Goal: Entertainment & Leisure: Consume media (video, audio)

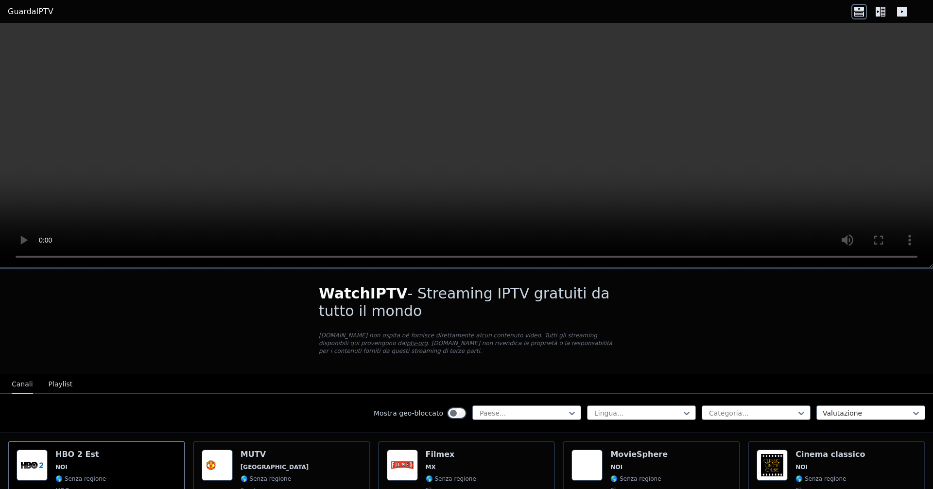
click at [883, 15] on icon at bounding box center [881, 12] width 16 height 16
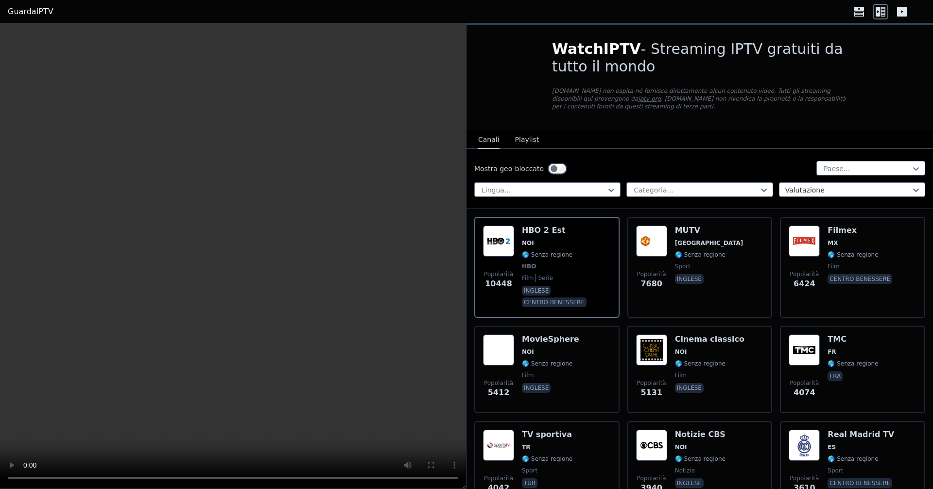
click at [902, 10] on icon at bounding box center [902, 12] width 10 height 10
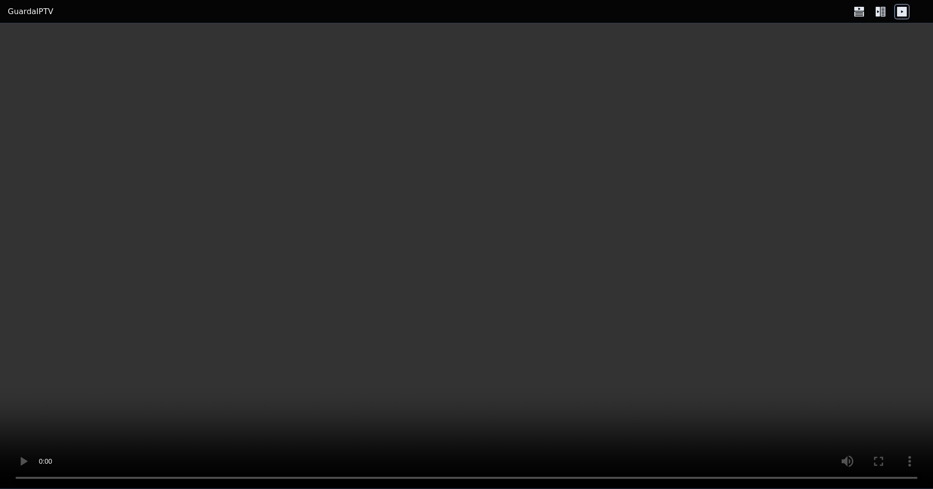
click at [874, 12] on icon at bounding box center [881, 12] width 16 height 16
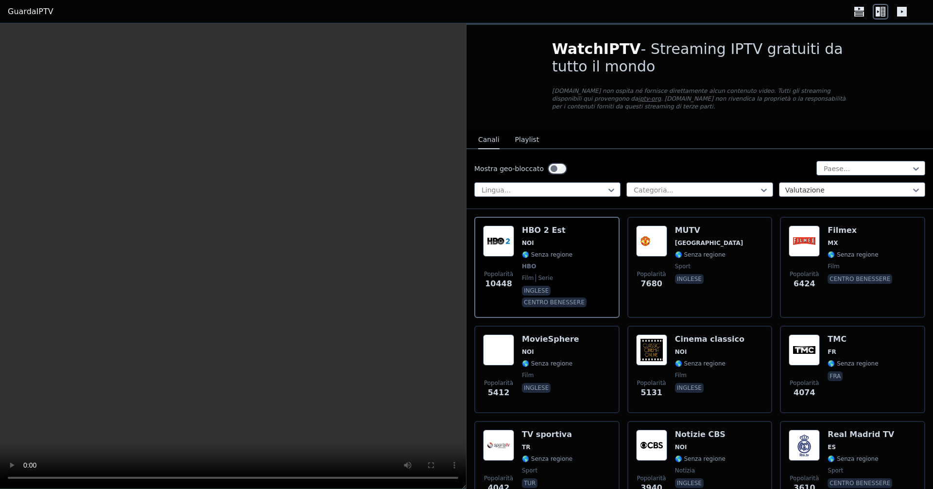
click at [525, 140] on font "Playlist" at bounding box center [527, 140] width 24 height 8
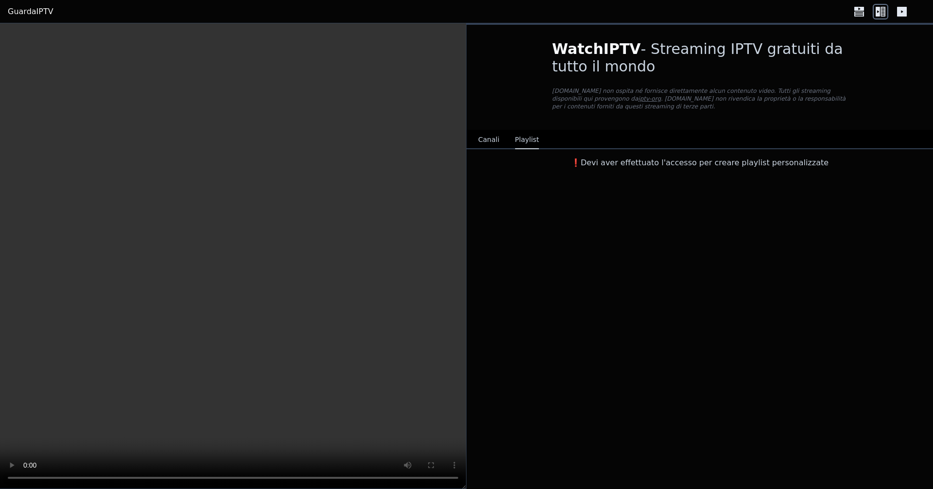
click at [495, 139] on font "Canali" at bounding box center [488, 140] width 21 height 8
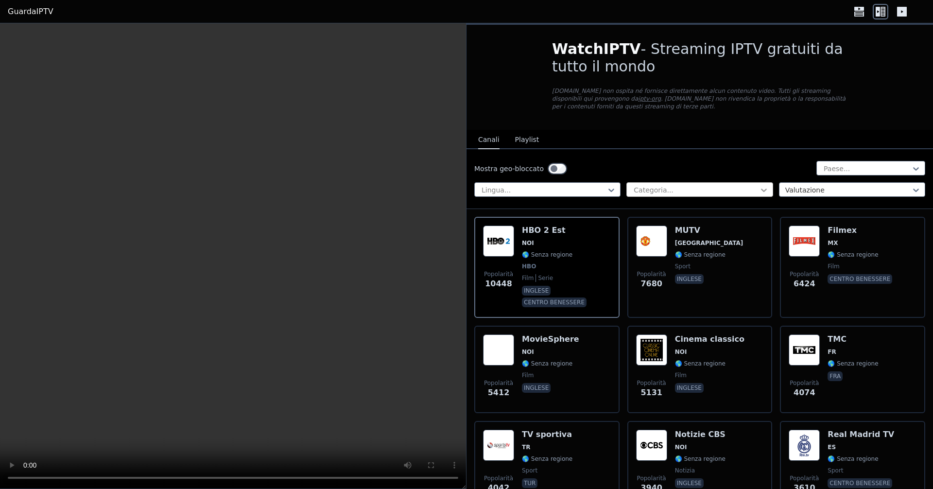
click at [759, 190] on icon at bounding box center [764, 190] width 10 height 10
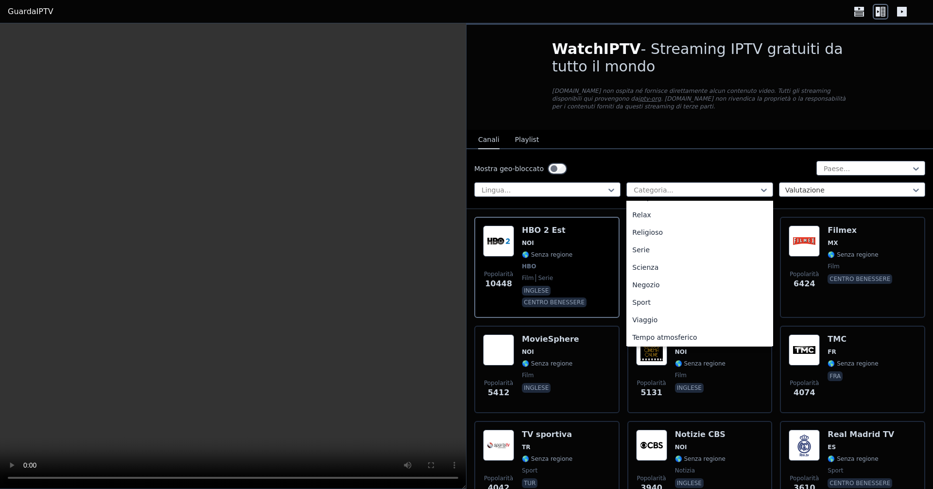
scroll to position [330, 0]
click at [656, 297] on div "Sport" at bounding box center [699, 300] width 146 height 17
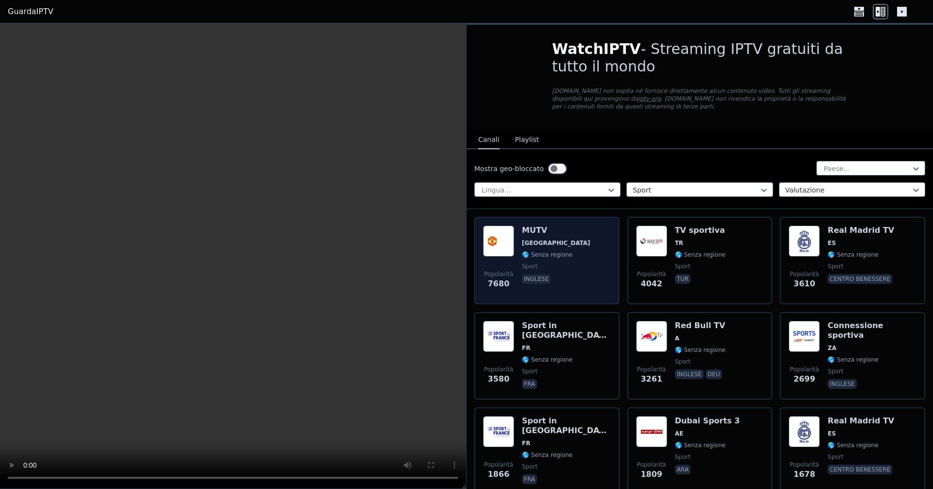
click at [541, 241] on font "[GEOGRAPHIC_DATA]" at bounding box center [556, 243] width 69 height 7
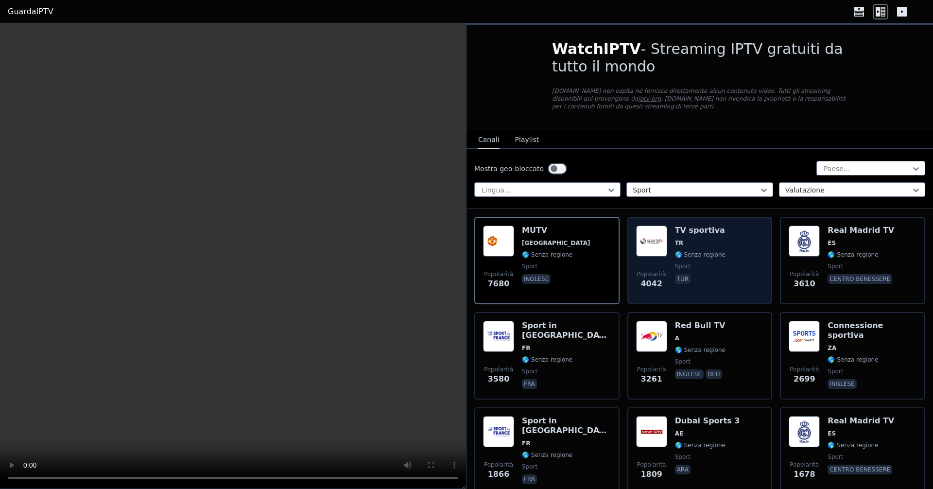
click at [704, 249] on div "TV sportiva TR 🌎 Senza regione sport tur" at bounding box center [700, 260] width 51 height 70
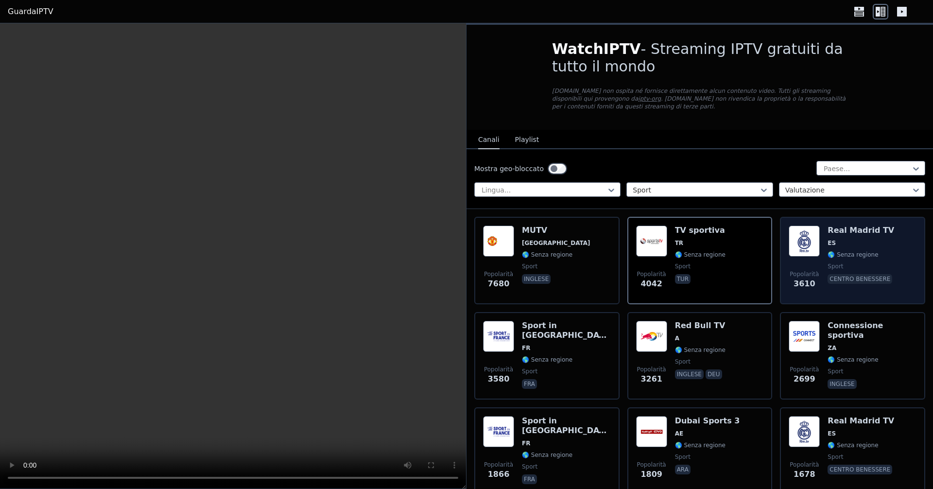
click at [883, 252] on div "Popolarità 3610 Real Madrid TV ES 🌎 Senza regione sport centro benessere" at bounding box center [852, 260] width 128 height 70
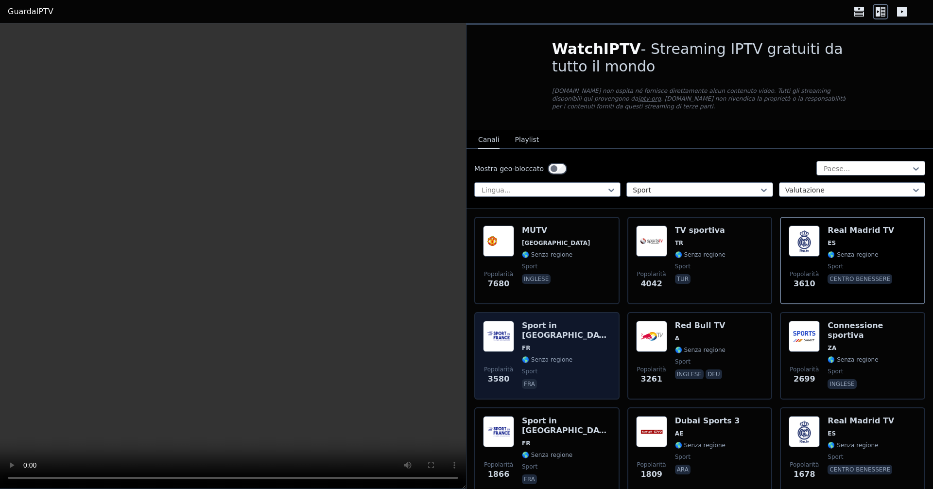
click at [537, 344] on span "FR" at bounding box center [566, 348] width 89 height 8
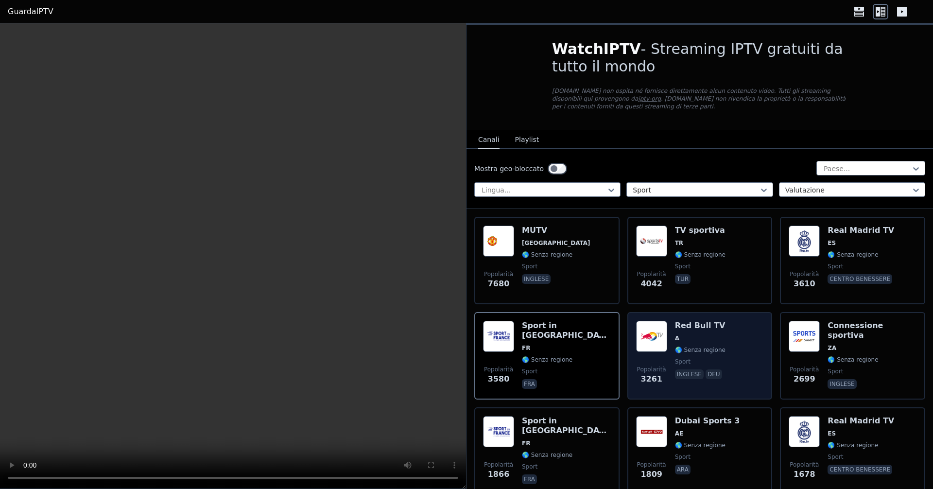
click at [693, 328] on font "Red Bull TV" at bounding box center [700, 325] width 51 height 9
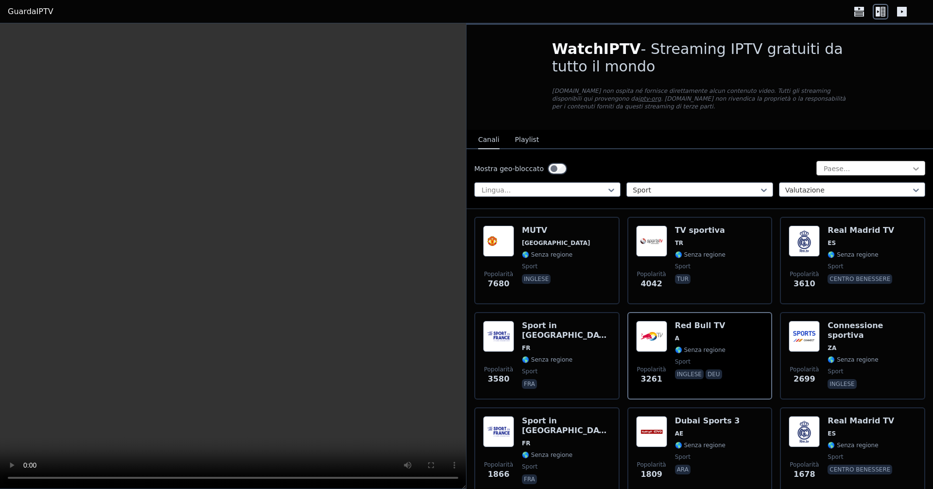
click at [911, 168] on icon at bounding box center [916, 169] width 10 height 10
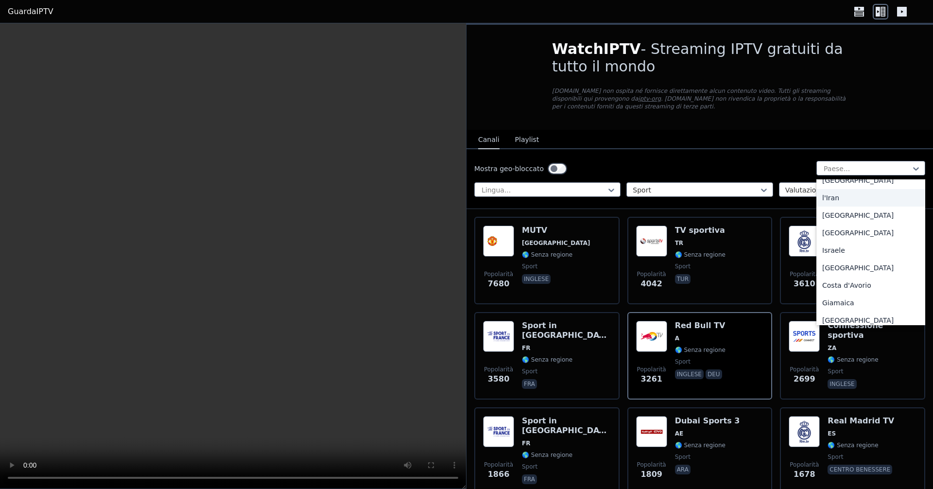
scroll to position [1555, 0]
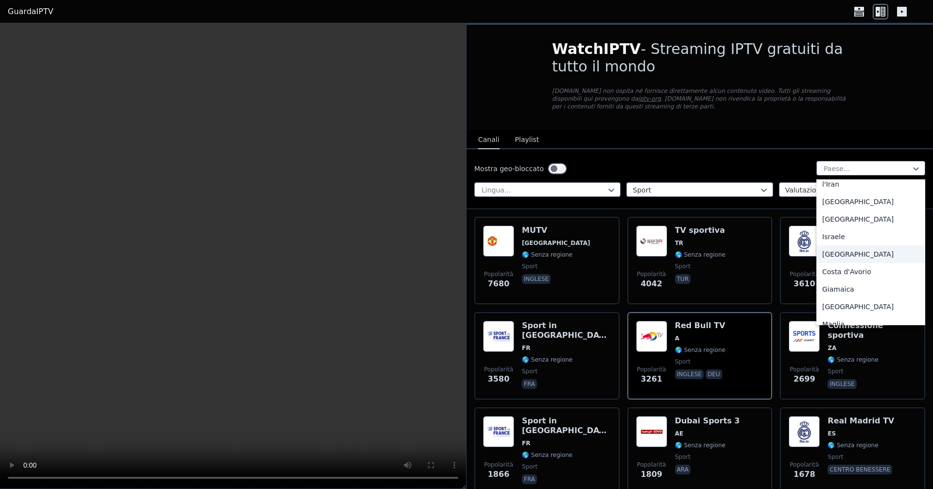
click at [836, 257] on div "[GEOGRAPHIC_DATA]" at bounding box center [870, 253] width 109 height 17
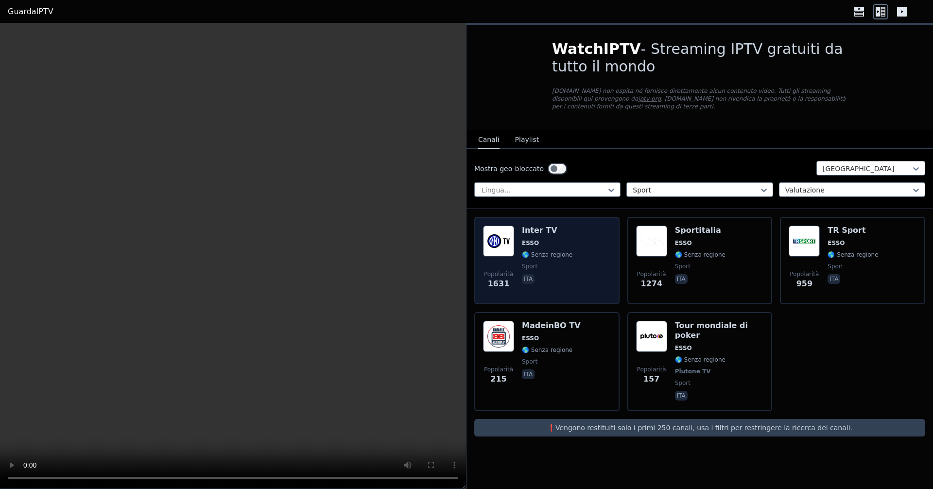
click at [568, 245] on div "Popolarità 1631 Inter TV ESSO 🌎 Senza regione sport ita" at bounding box center [547, 260] width 128 height 70
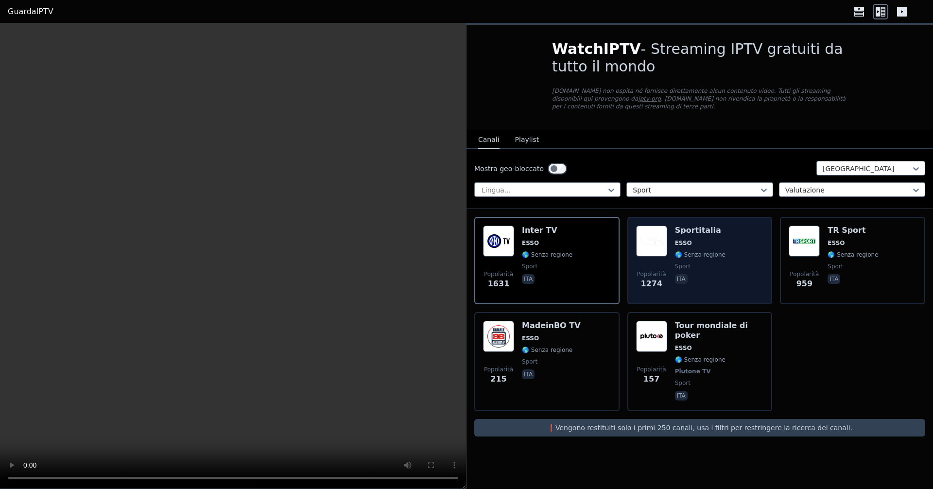
click at [710, 242] on span "ESSO" at bounding box center [700, 243] width 51 height 8
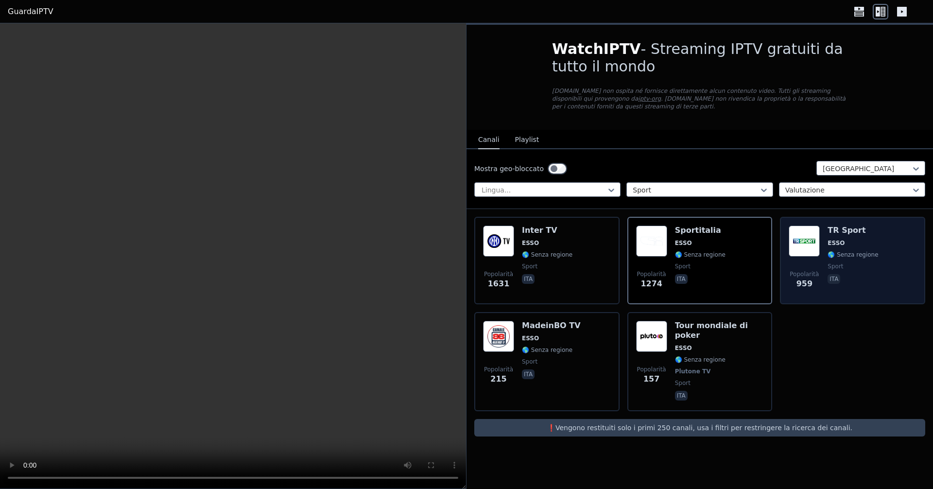
click at [855, 239] on div "TR Sport ESSO 🌎 Senza regione sport ita" at bounding box center [852, 260] width 51 height 70
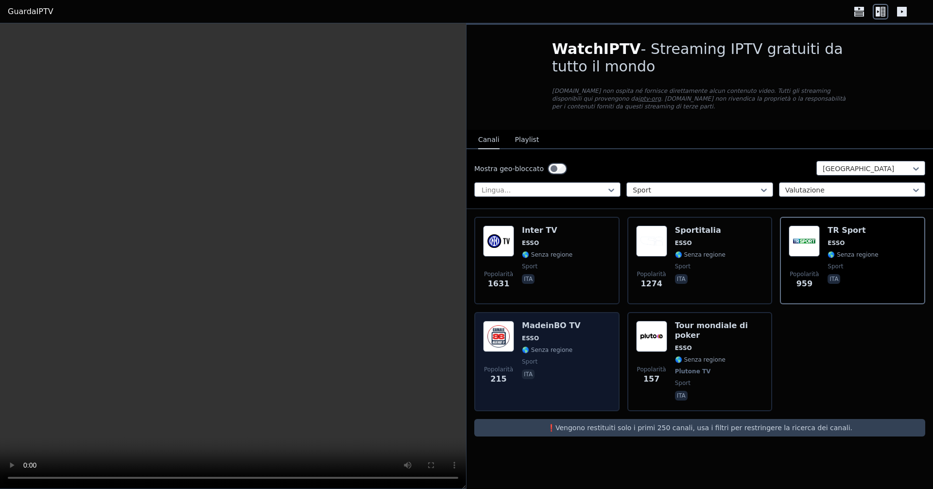
click at [540, 338] on span "ESSO" at bounding box center [551, 338] width 59 height 8
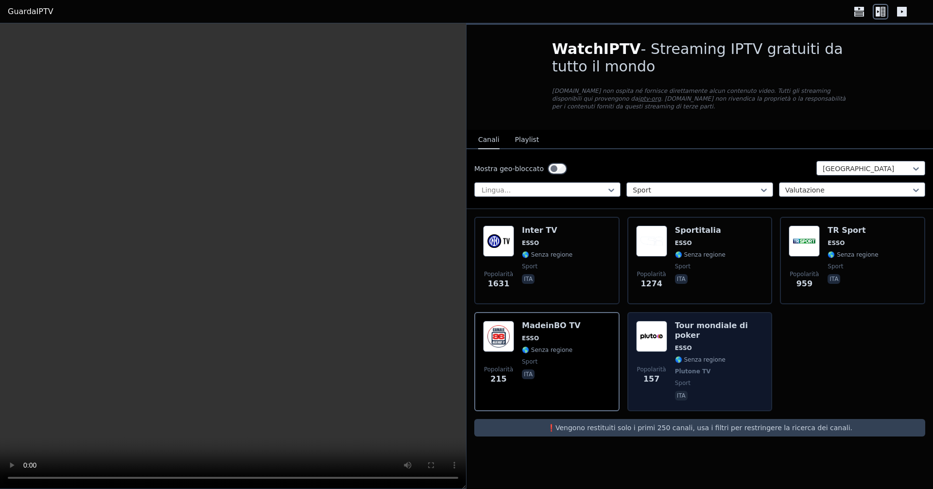
click at [698, 344] on span "ESSO" at bounding box center [719, 348] width 89 height 8
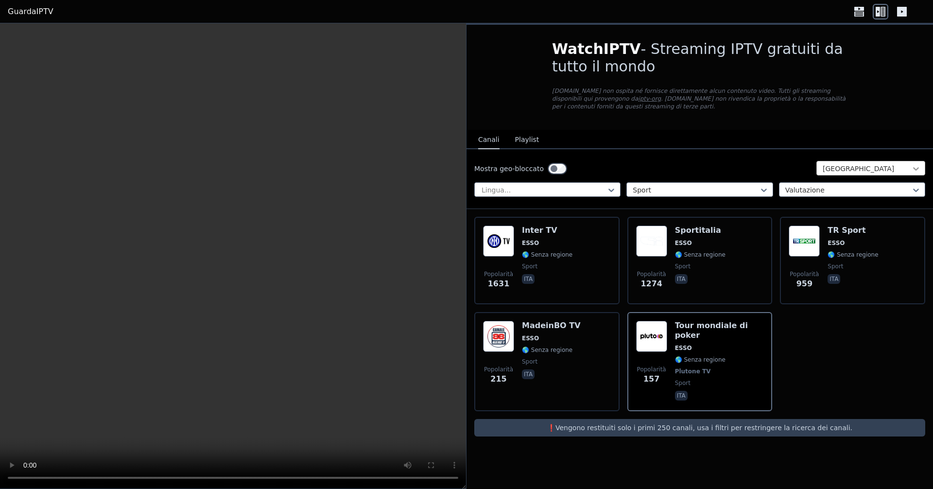
click at [918, 171] on icon at bounding box center [916, 169] width 10 height 10
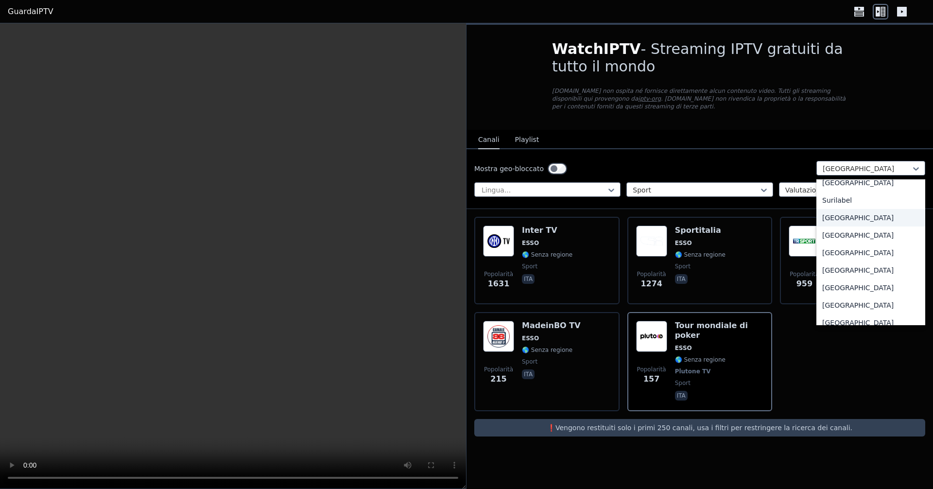
scroll to position [3150, 0]
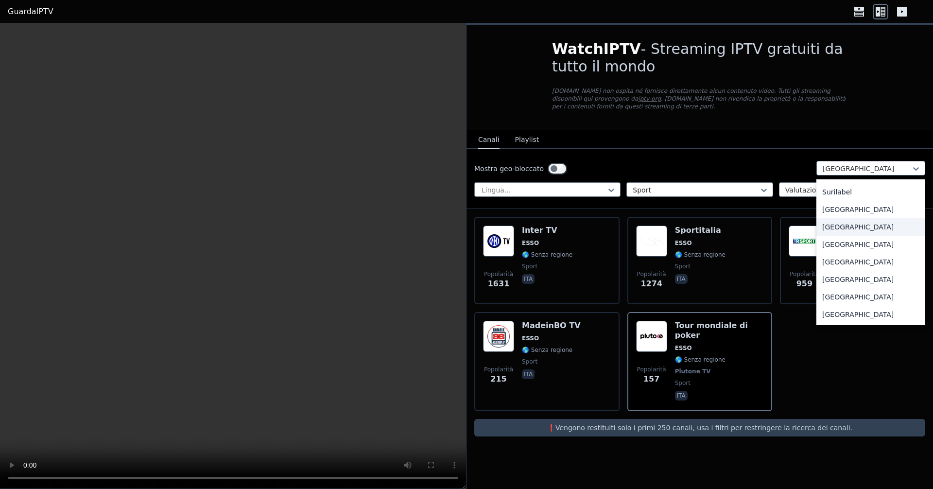
click at [831, 223] on font "[GEOGRAPHIC_DATA]" at bounding box center [857, 227] width 71 height 8
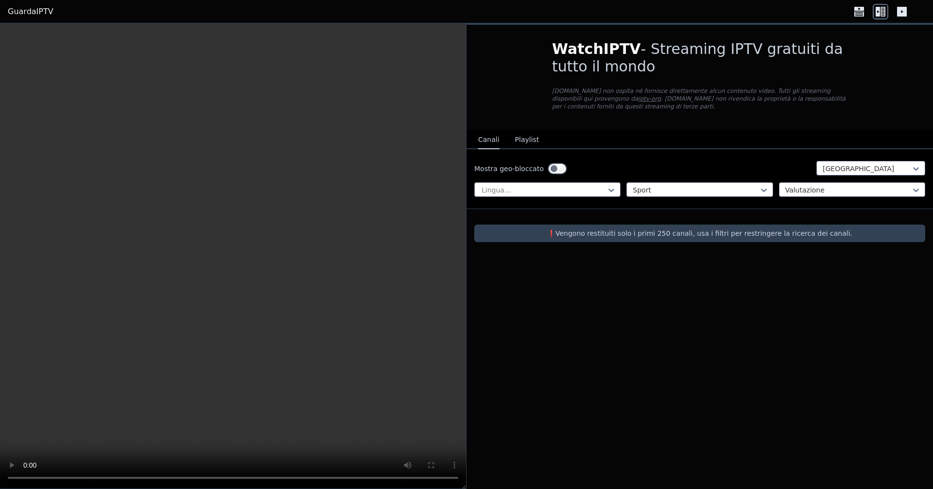
click at [811, 232] on font "❗️Vengono restituiti solo i primi 250 canali, usa i filtri per restringere la r…" at bounding box center [699, 233] width 305 height 8
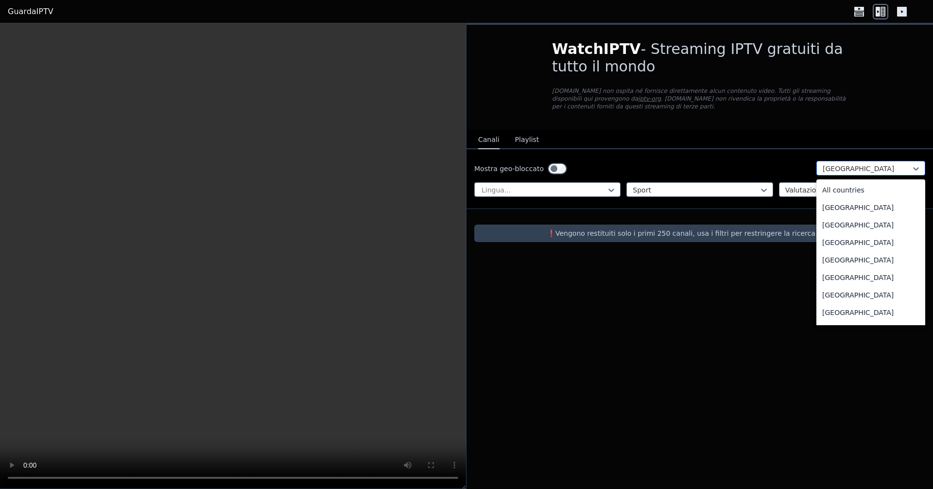
click at [911, 162] on div at bounding box center [916, 168] width 10 height 15
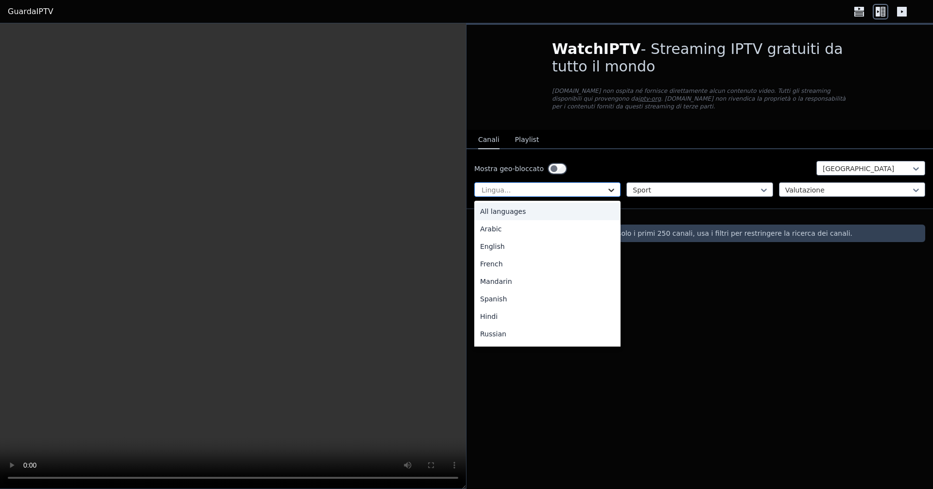
click at [608, 186] on icon at bounding box center [611, 190] width 10 height 10
click at [495, 323] on div "Italiano" at bounding box center [547, 317] width 146 height 17
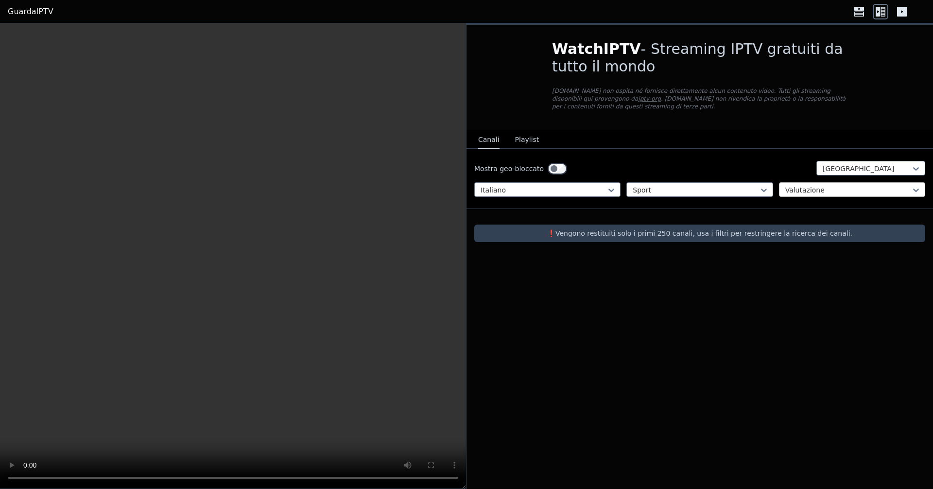
click at [913, 183] on div at bounding box center [916, 190] width 10 height 15
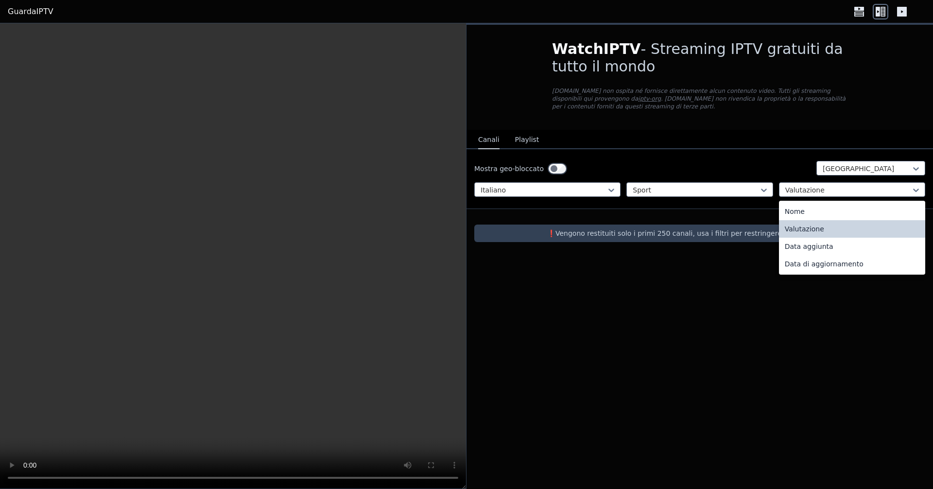
click at [796, 230] on font "Valutazione" at bounding box center [804, 229] width 39 height 8
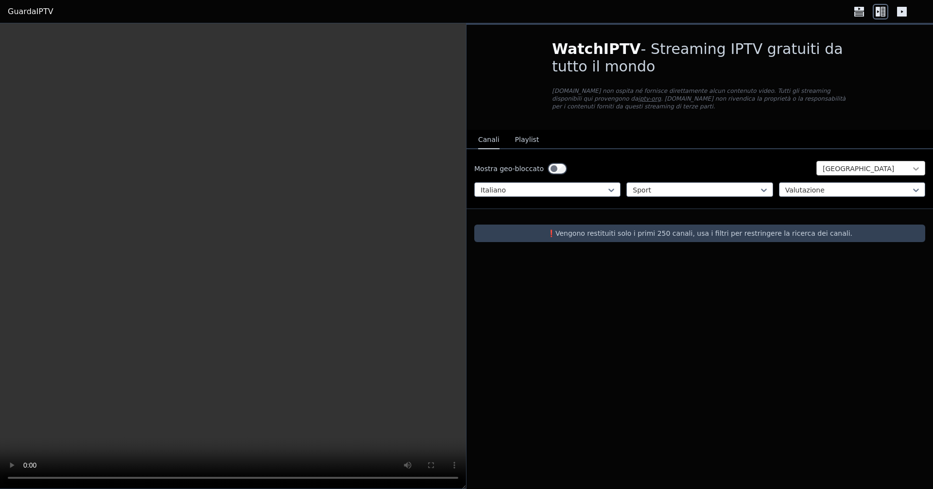
click at [914, 166] on icon at bounding box center [916, 169] width 10 height 10
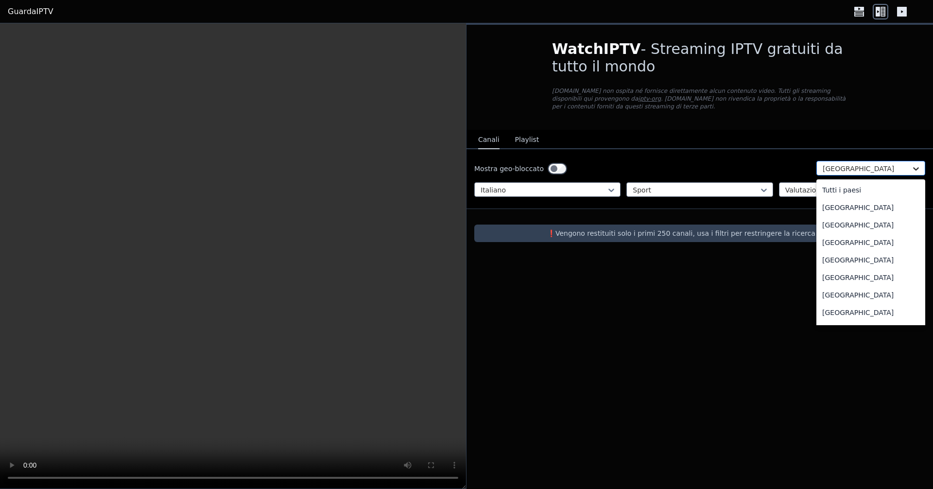
scroll to position [3037, 0]
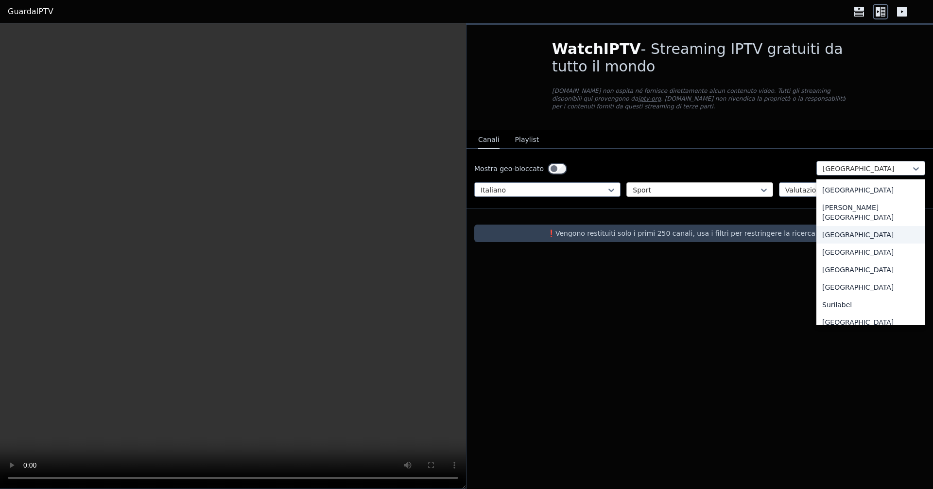
click at [695, 191] on div at bounding box center [696, 190] width 126 height 10
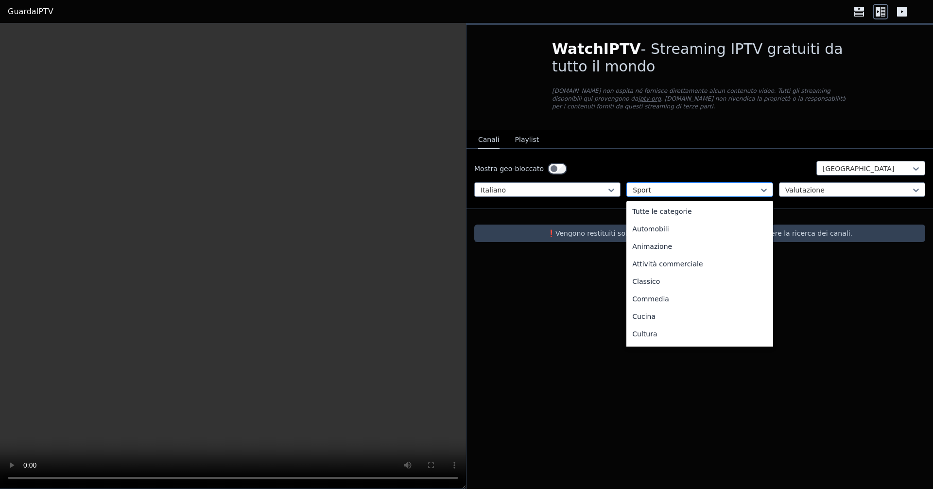
scroll to position [299, 0]
click at [649, 212] on font "Notizia" at bounding box center [643, 210] width 23 height 8
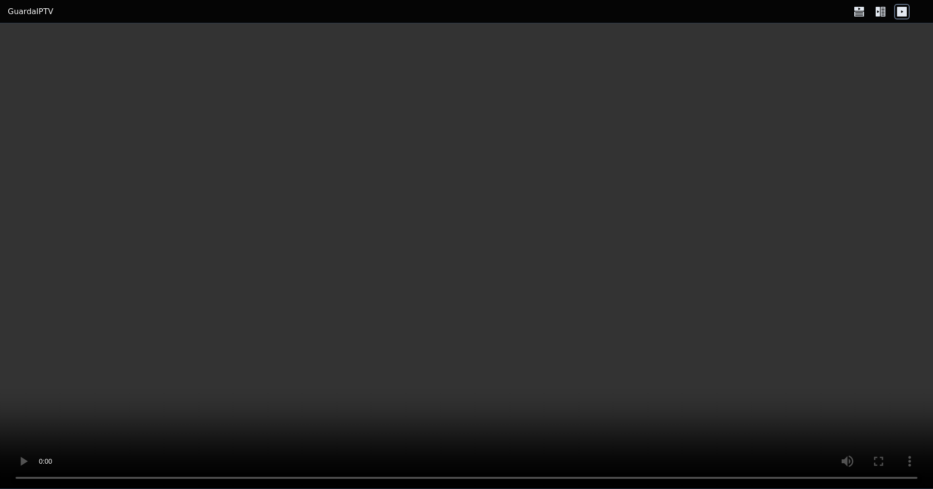
click at [878, 16] on icon at bounding box center [877, 12] width 4 height 10
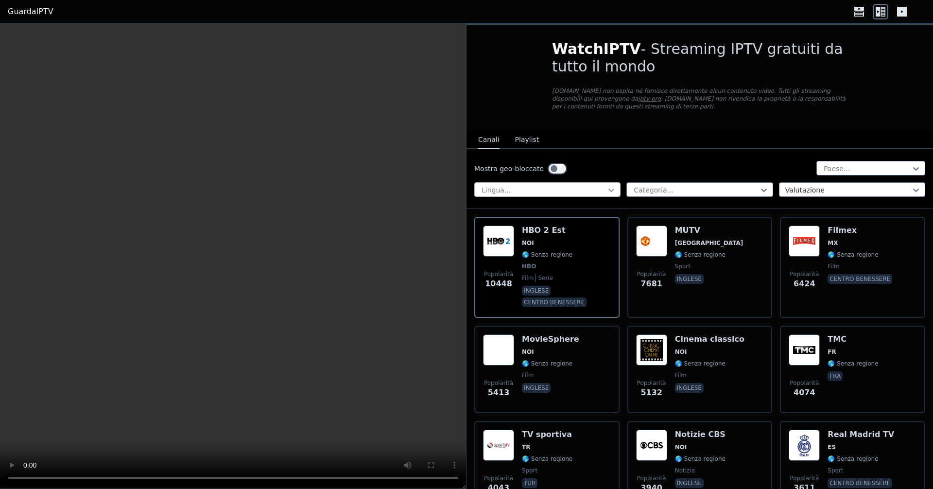
click at [608, 188] on icon at bounding box center [611, 190] width 10 height 10
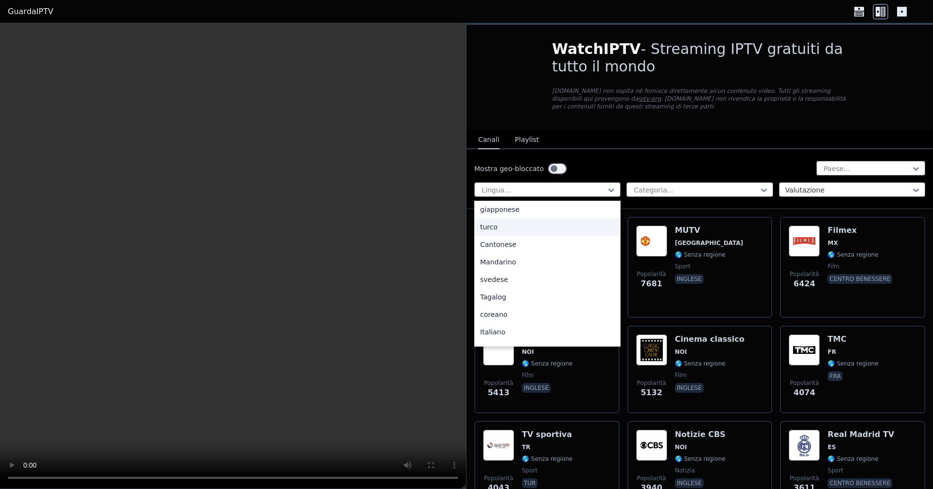
scroll to position [243, 0]
click at [500, 322] on font "Italiano" at bounding box center [492, 318] width 25 height 8
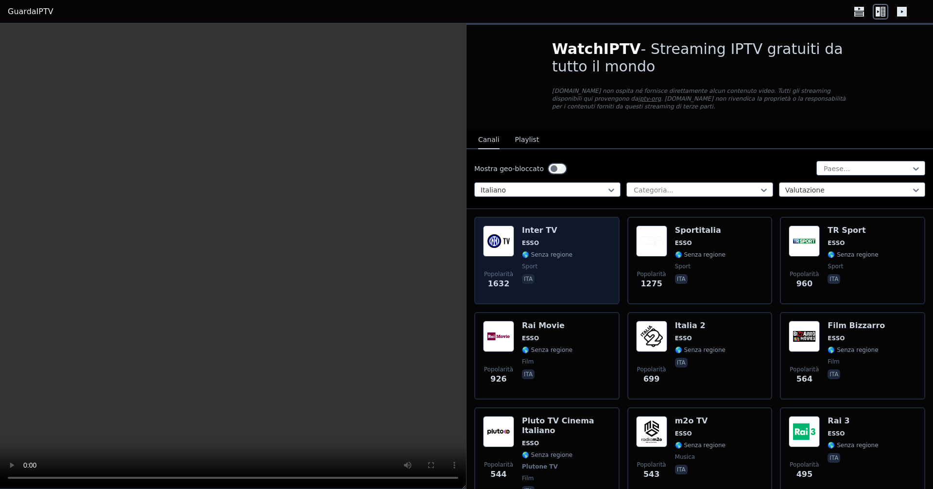
click at [537, 252] on font "🌎 Senza regione" at bounding box center [547, 254] width 51 height 7
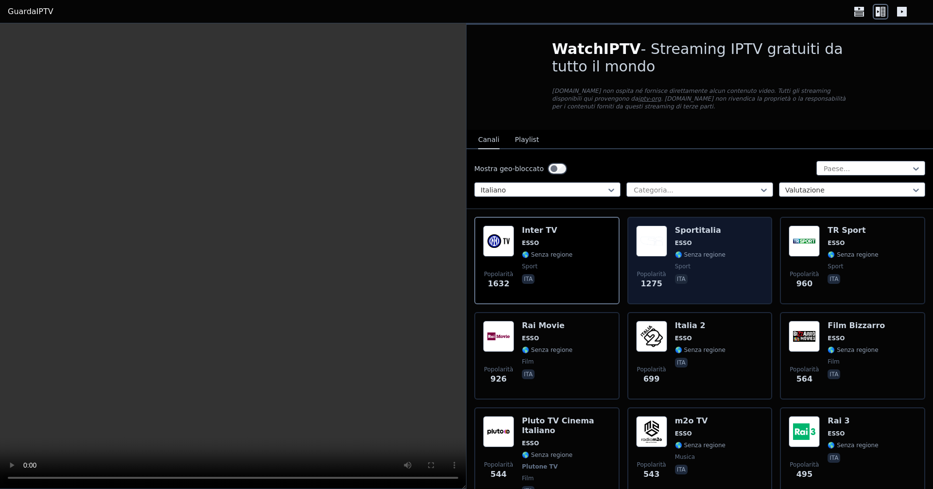
click at [687, 266] on span "sport" at bounding box center [700, 266] width 51 height 8
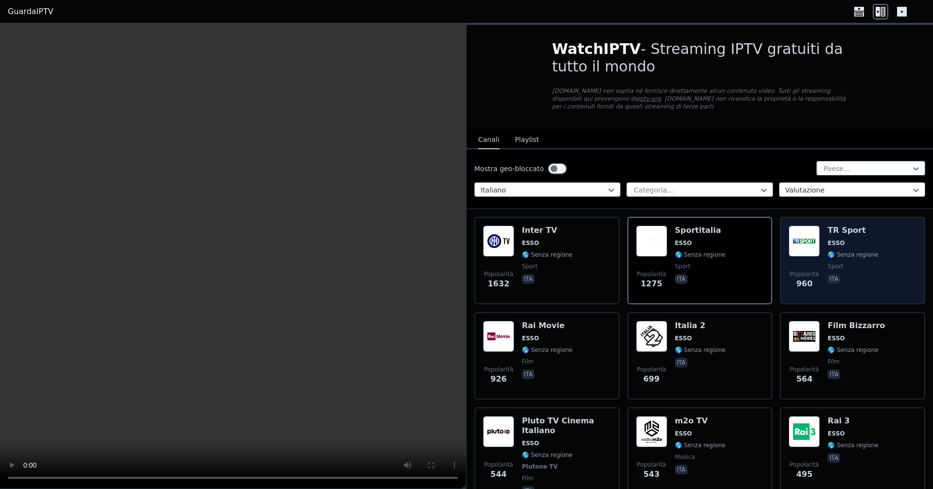
click at [864, 249] on div "TR Sport ESSO 🌎 Senza regione sport ita" at bounding box center [852, 260] width 51 height 70
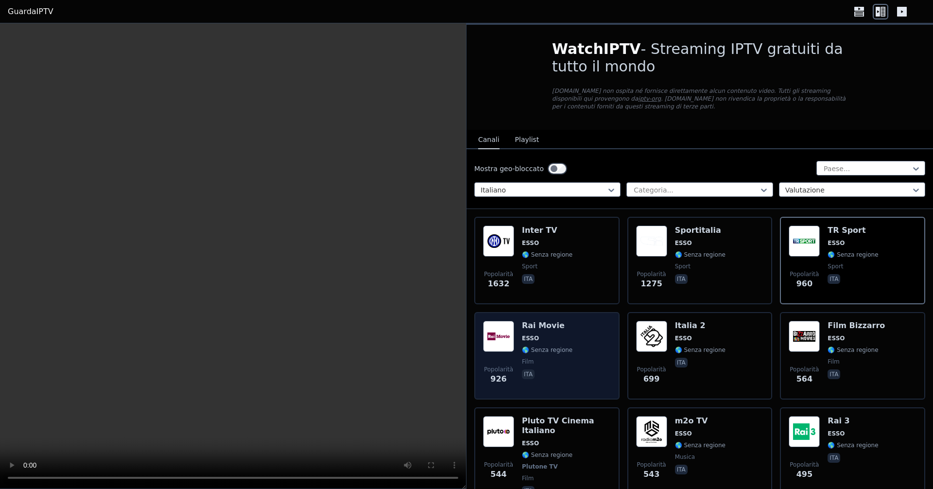
click at [555, 348] on font "🌎 Senza regione" at bounding box center [547, 349] width 51 height 7
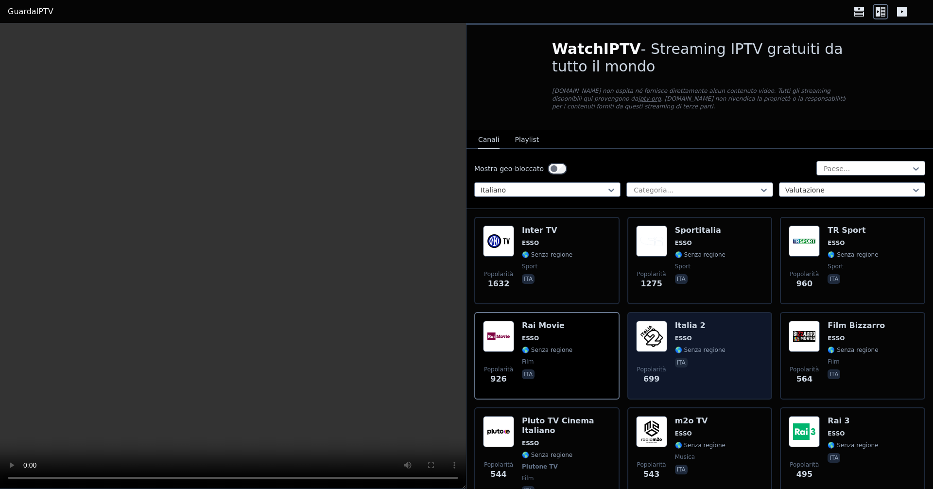
click at [712, 367] on span "ita" at bounding box center [700, 364] width 51 height 12
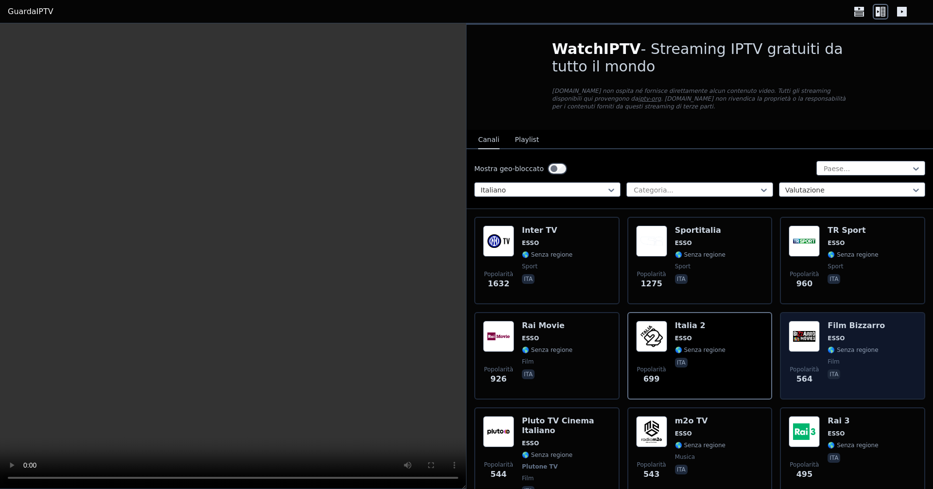
click at [842, 340] on span "ESSO" at bounding box center [855, 338] width 57 height 8
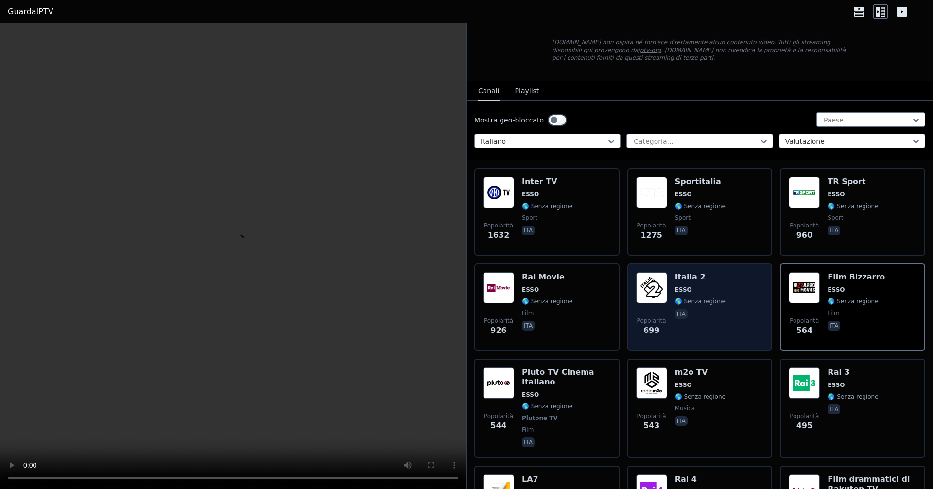
scroll to position [97, 0]
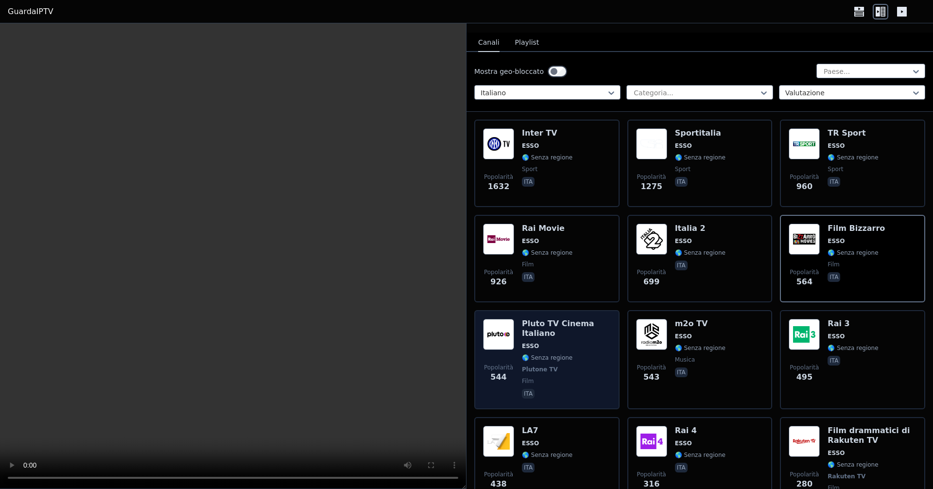
click at [531, 360] on font "🌎 Senza regione" at bounding box center [547, 357] width 51 height 7
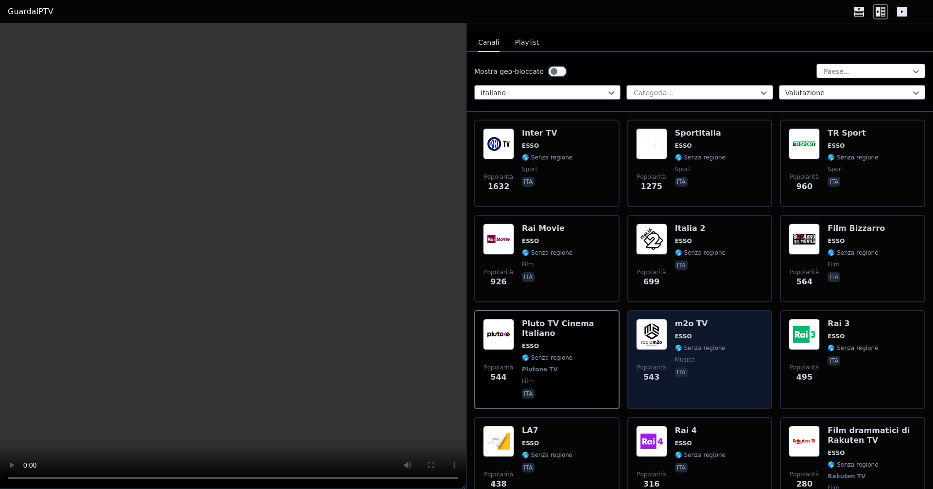
click at [697, 359] on span "musica" at bounding box center [700, 360] width 51 height 8
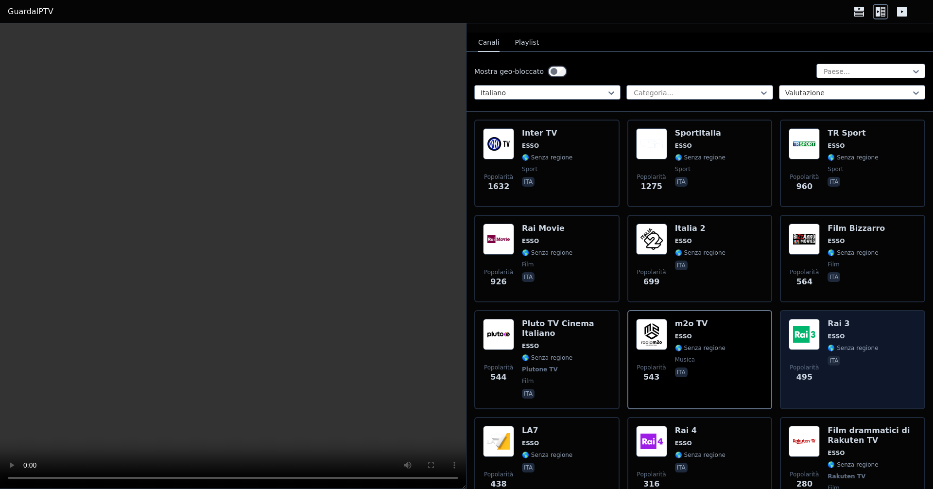
click at [847, 358] on span "ita" at bounding box center [852, 362] width 51 height 12
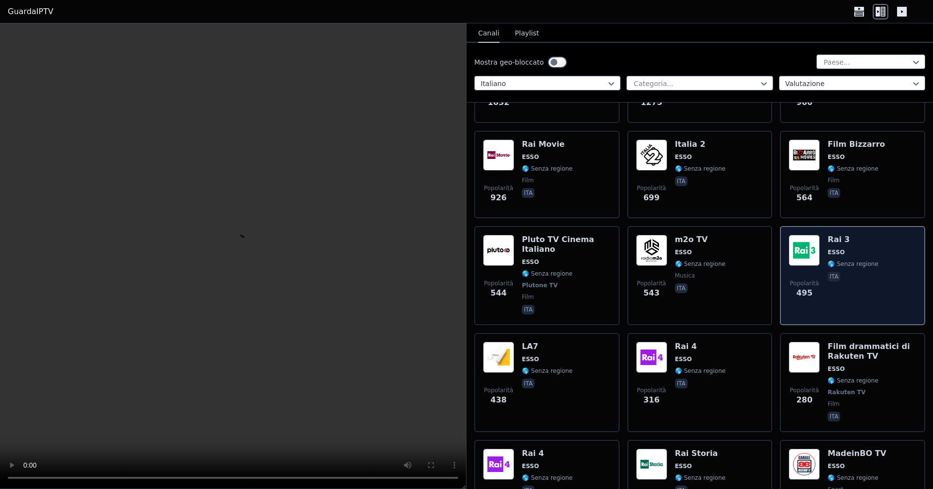
scroll to position [194, 0]
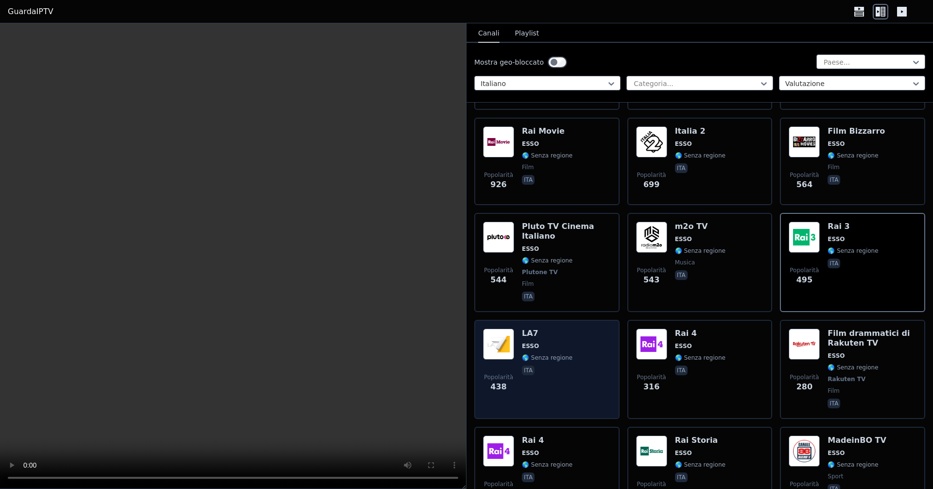
click at [538, 361] on div "LA7 ESSO 🌎 Senza regione ita" at bounding box center [547, 369] width 51 height 82
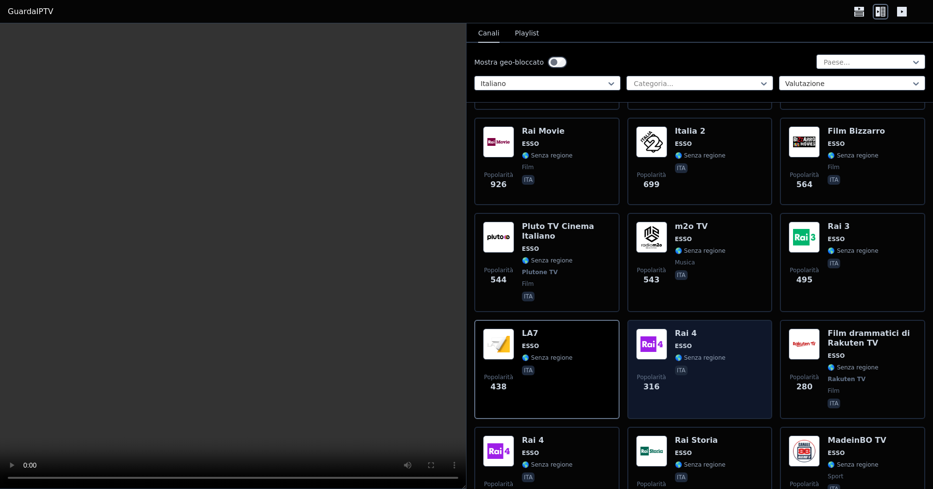
click at [695, 356] on font "🌎 Senza regione" at bounding box center [700, 357] width 51 height 7
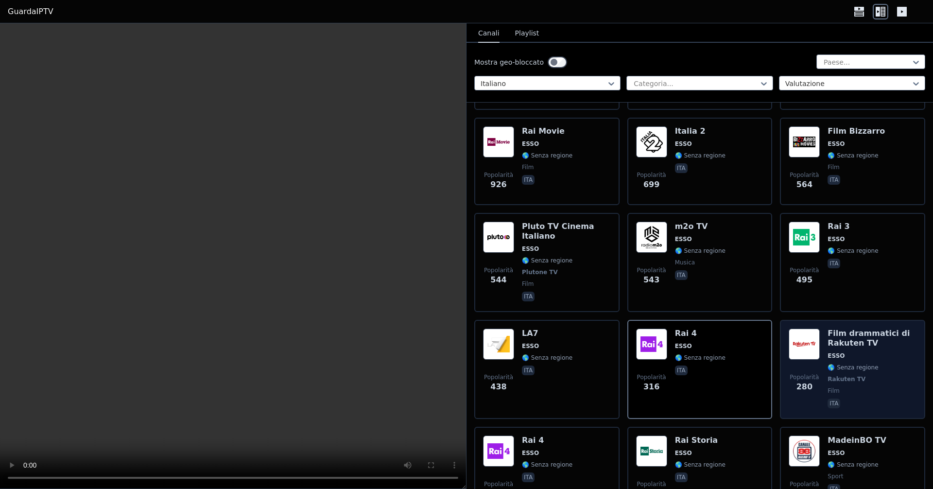
click at [857, 354] on span "ESSO" at bounding box center [871, 356] width 89 height 8
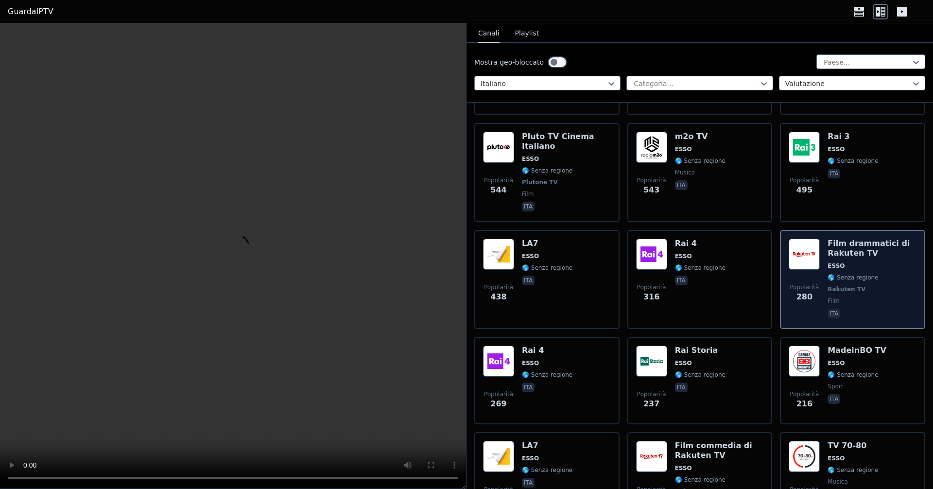
scroll to position [291, 0]
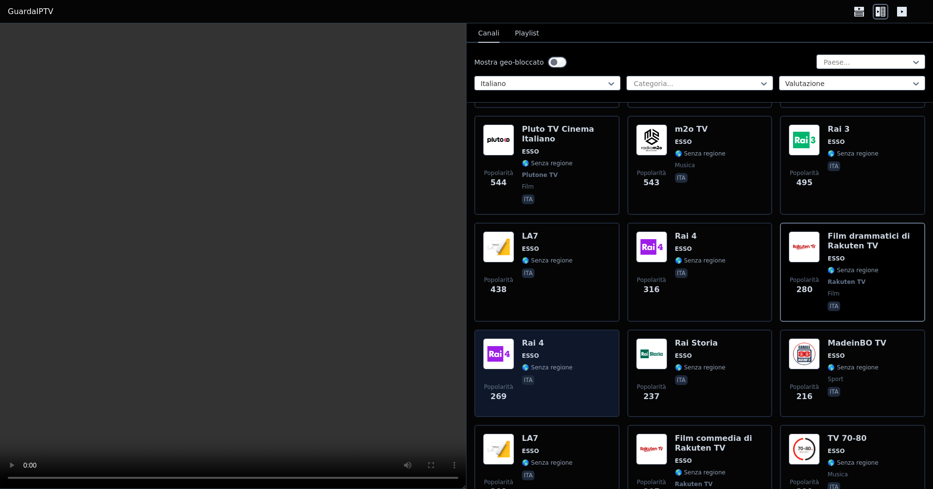
click at [541, 399] on div "Rai 4 ESSO 🌎 Senza regione ita" at bounding box center [547, 373] width 51 height 70
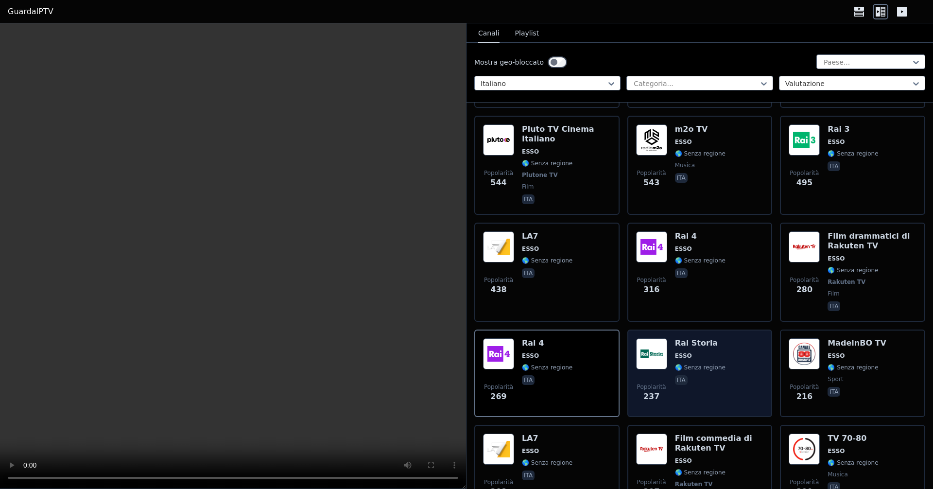
click at [699, 373] on div "Rai Storia ESSO 🌎 Senza regione ita" at bounding box center [700, 373] width 51 height 70
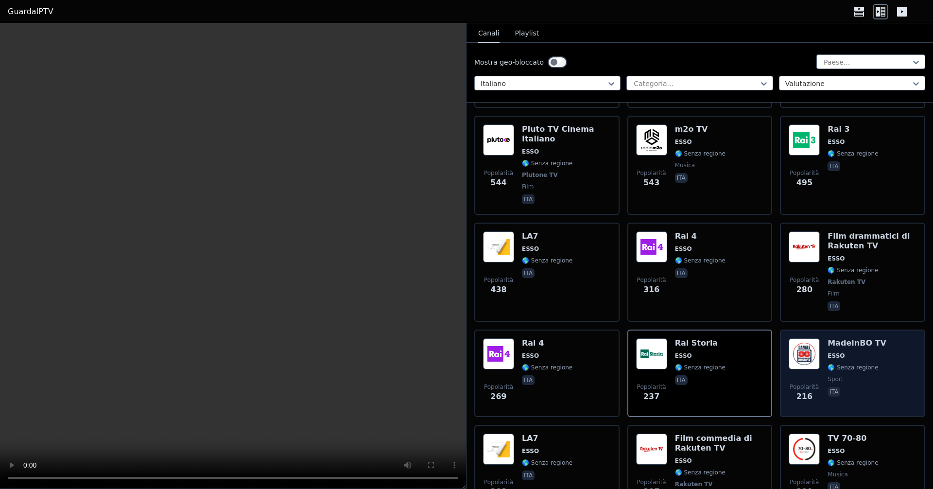
click at [839, 371] on font "🌎 Senza regione" at bounding box center [852, 367] width 51 height 7
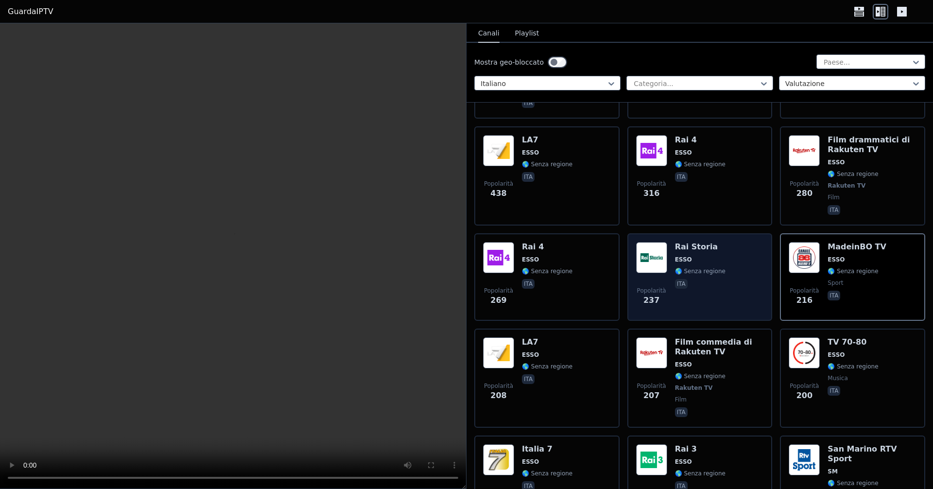
scroll to position [389, 0]
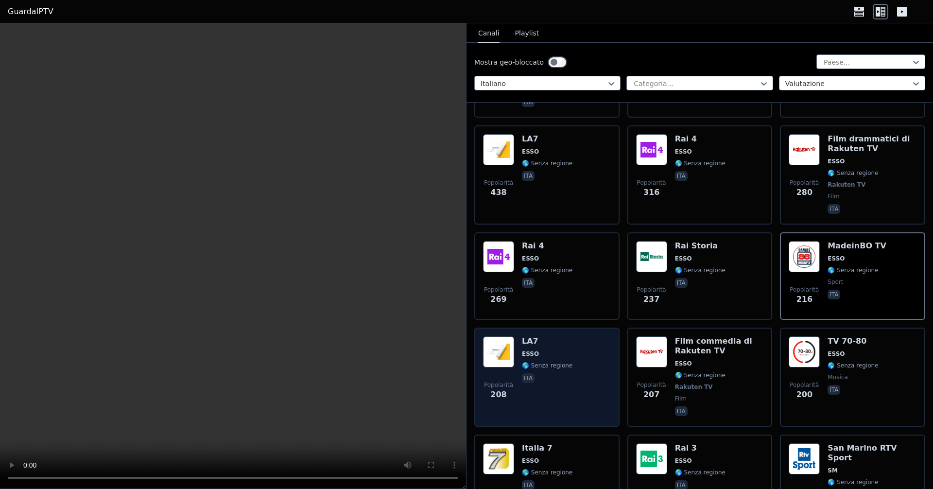
click at [536, 354] on span "ESSO" at bounding box center [547, 354] width 51 height 8
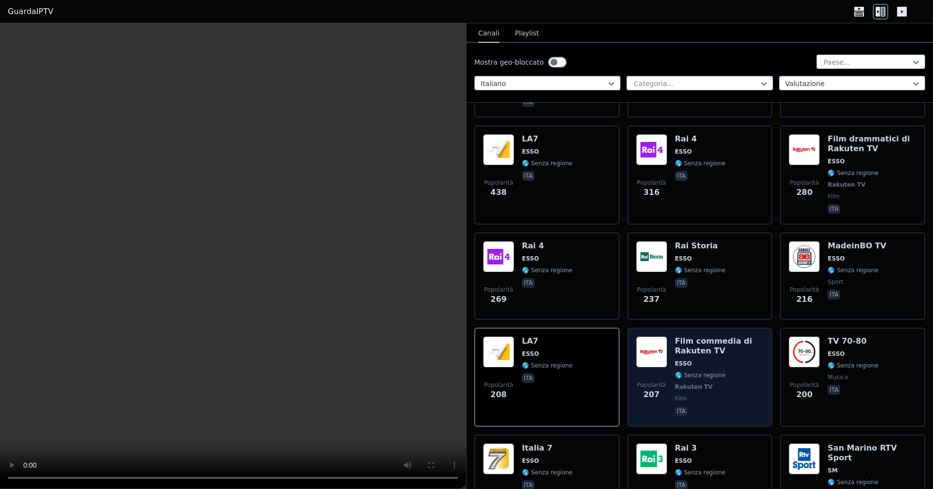
click at [697, 380] on div "Film commedia di Rakuten TV ESSO 🌎 Senza regione Rakuten TV film ita" at bounding box center [719, 377] width 89 height 82
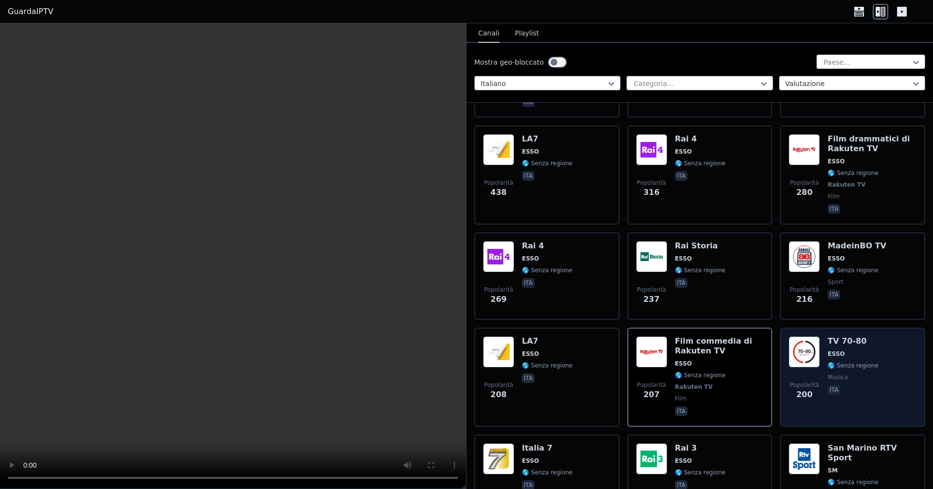
click at [851, 355] on span "ESSO" at bounding box center [852, 354] width 51 height 8
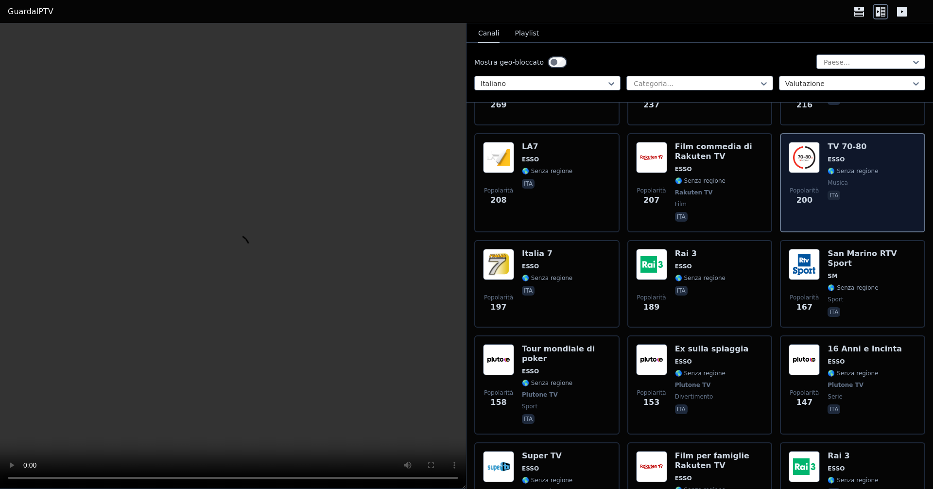
scroll to position [534, 0]
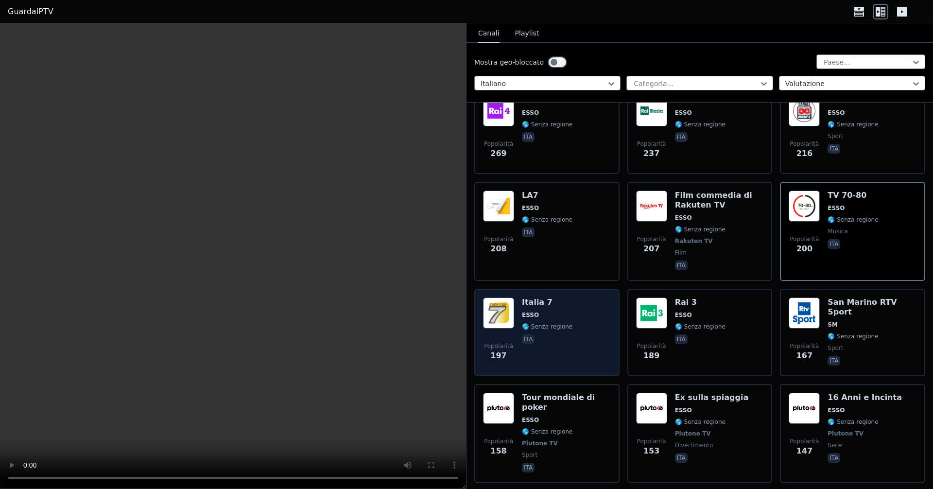
click at [554, 340] on span "ita" at bounding box center [547, 340] width 51 height 12
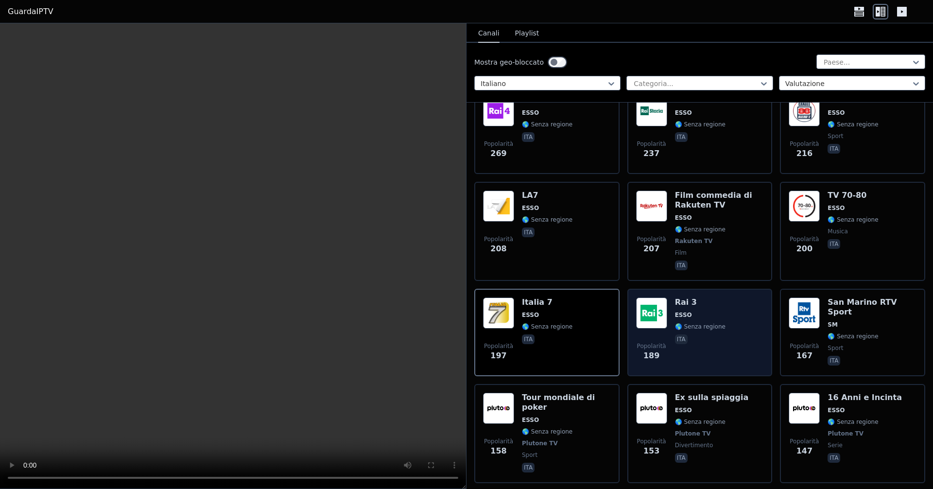
click at [706, 326] on font "🌎 Senza regione" at bounding box center [700, 326] width 51 height 7
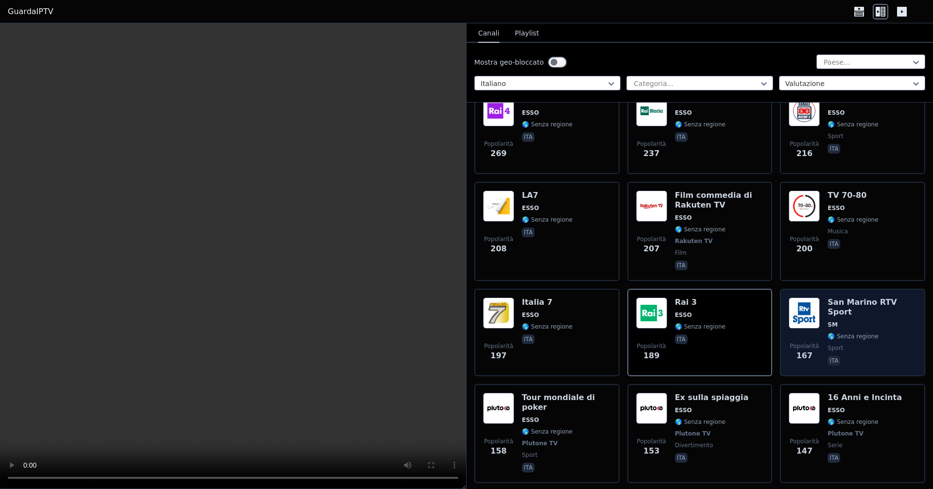
click at [845, 333] on font "🌎 Senza regione" at bounding box center [852, 336] width 51 height 7
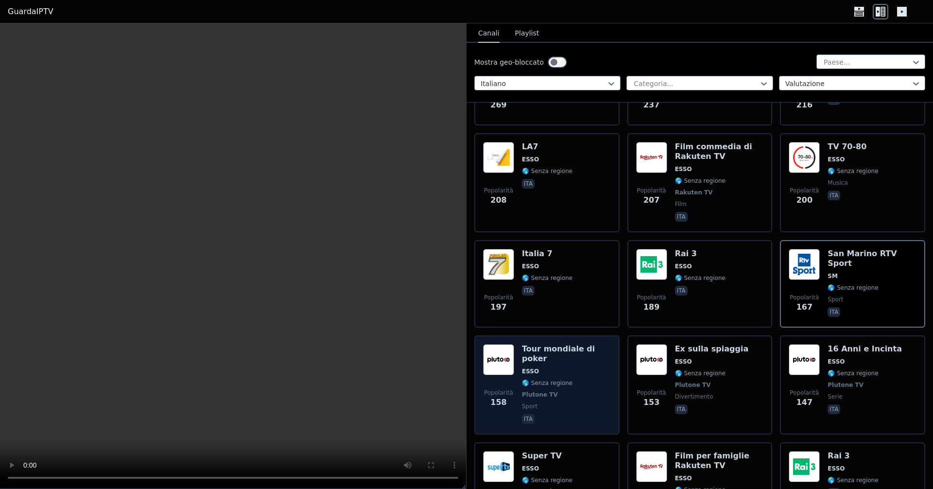
click at [567, 401] on div "Tour mondiale di poker ESSO 🌎 Senza regione Plutone TV sport ita" at bounding box center [566, 385] width 89 height 82
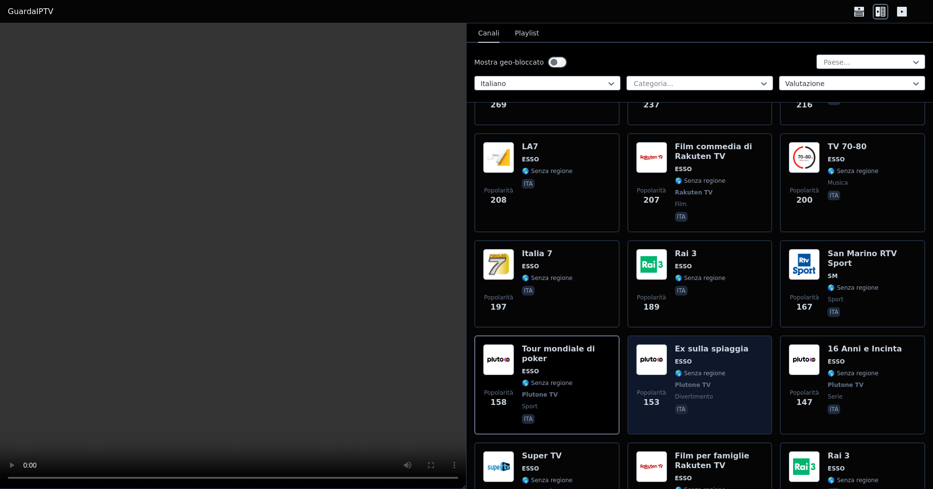
click at [693, 389] on div "Ex sulla spiaggia ESSO 🌎 Senza regione Plutone TV divertimento ita" at bounding box center [712, 385] width 74 height 82
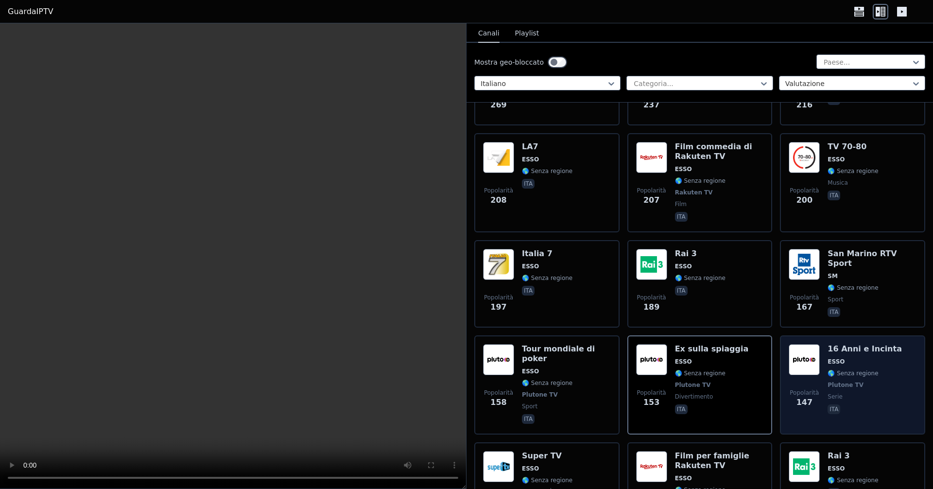
click at [820, 370] on div "Popolarità 147 16 Anni e Incinta ESSO 🌎 Senza regione Plutone TV serie ita" at bounding box center [852, 385] width 128 height 82
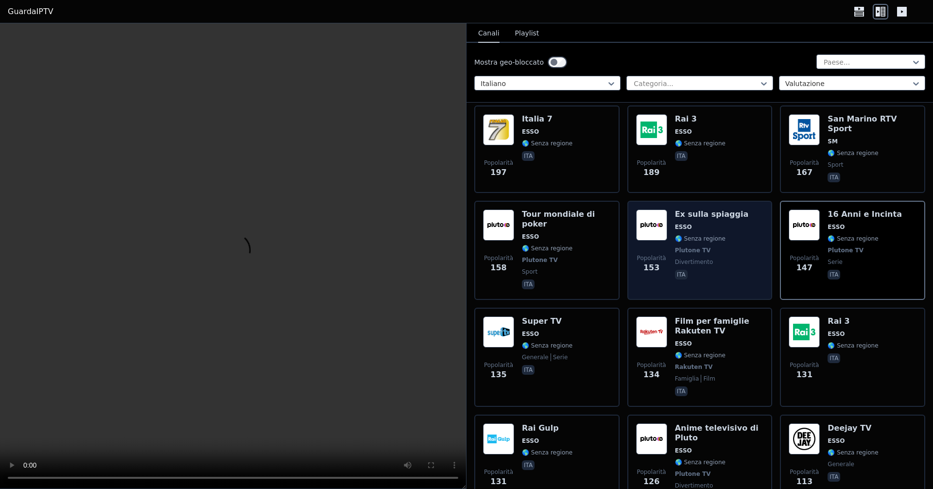
scroll to position [729, 0]
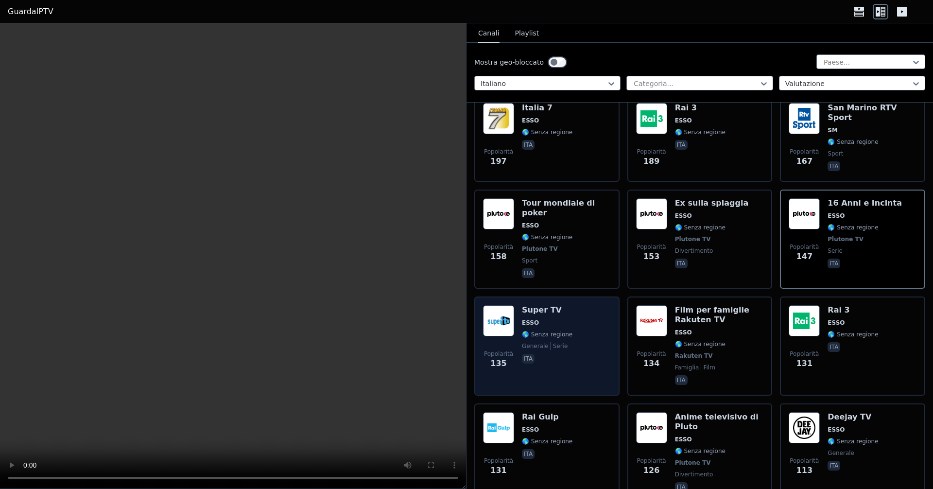
click at [561, 354] on span "ita" at bounding box center [547, 360] width 51 height 12
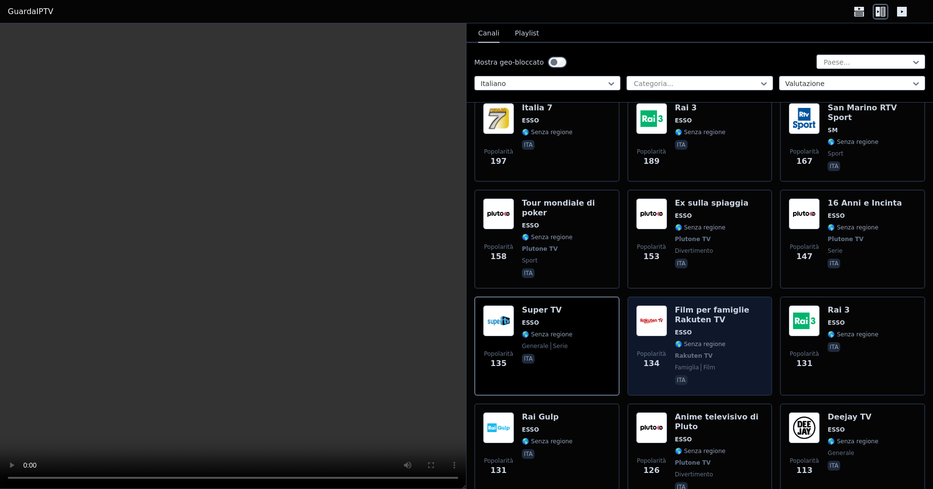
click at [703, 328] on span "ESSO" at bounding box center [719, 332] width 89 height 8
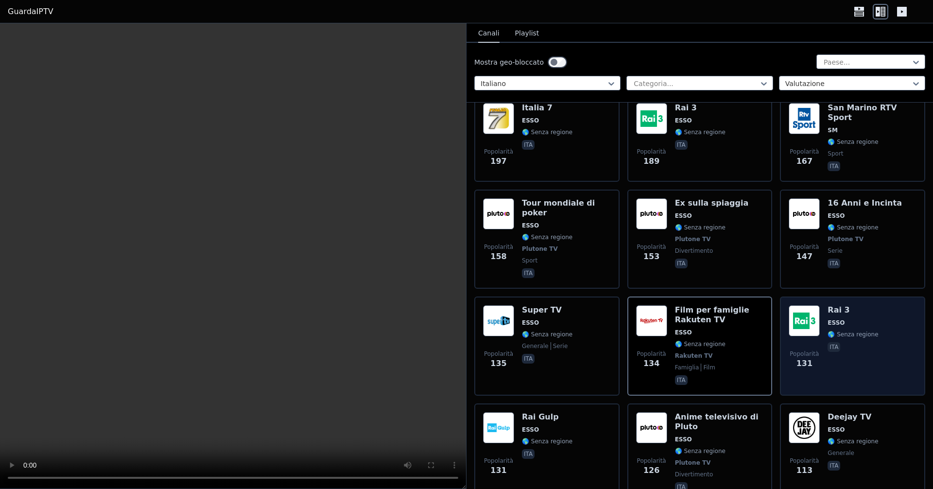
click at [869, 326] on div "Popolarità 131 Rai 3 ESSO 🌎 Senza regione ita" at bounding box center [852, 346] width 128 height 82
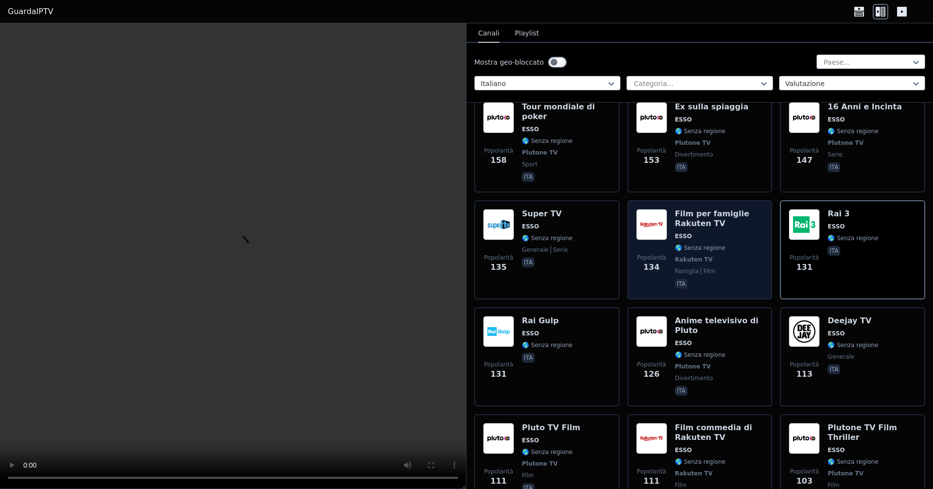
scroll to position [826, 0]
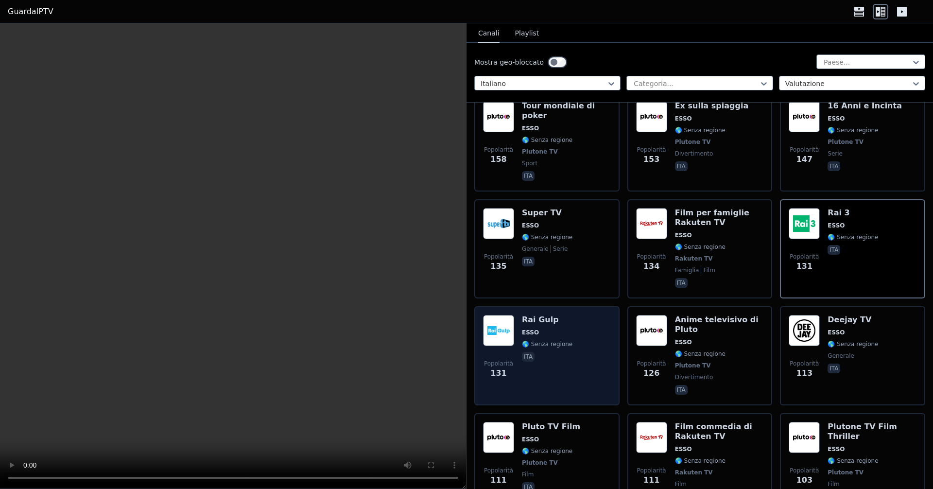
click at [558, 352] on span "ita" at bounding box center [547, 358] width 51 height 12
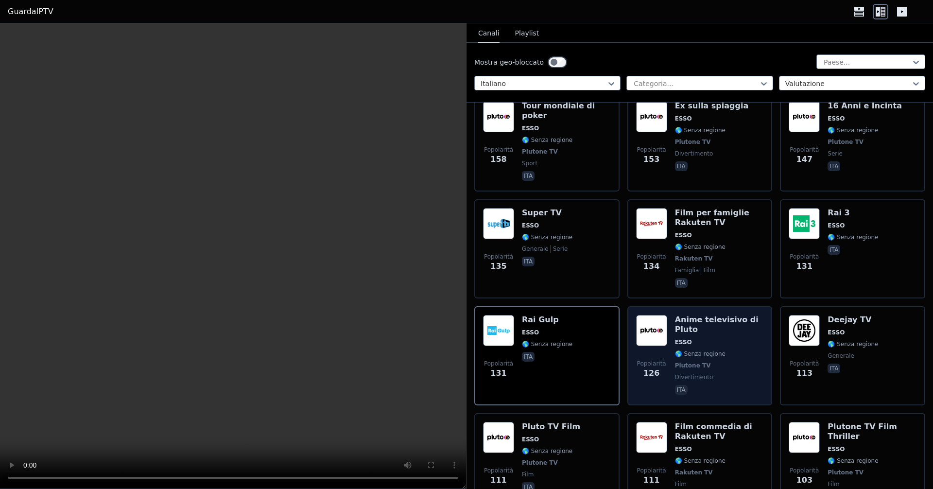
click at [701, 338] on div "Anime televisivo di Pluto ESSO 🌎 Senza regione Plutone TV divertimento ita" at bounding box center [719, 356] width 89 height 82
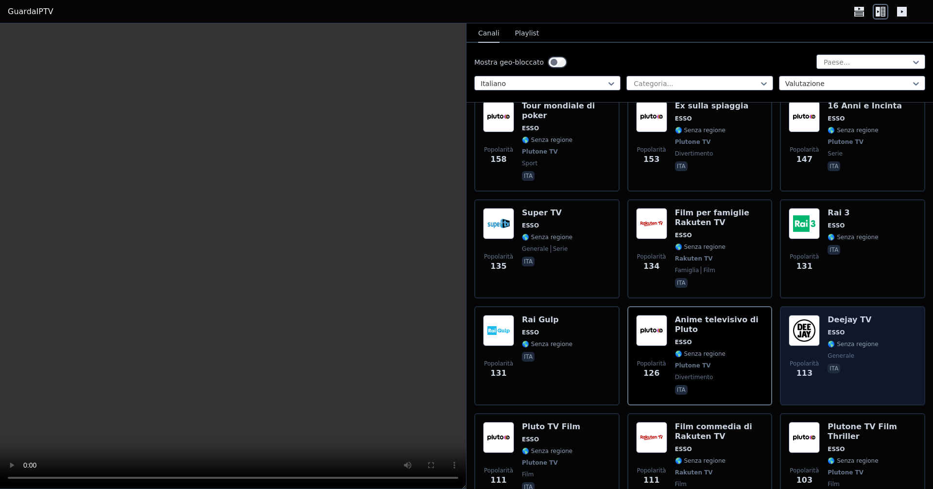
click at [872, 334] on div "Popolarità 113 Deejay TV ESSO 🌎 Senza regione generale ita" at bounding box center [852, 356] width 128 height 82
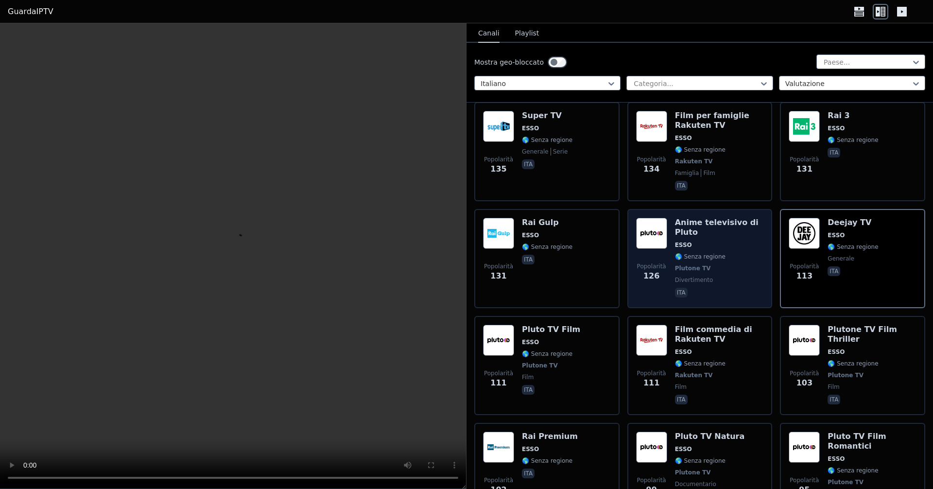
scroll to position [972, 0]
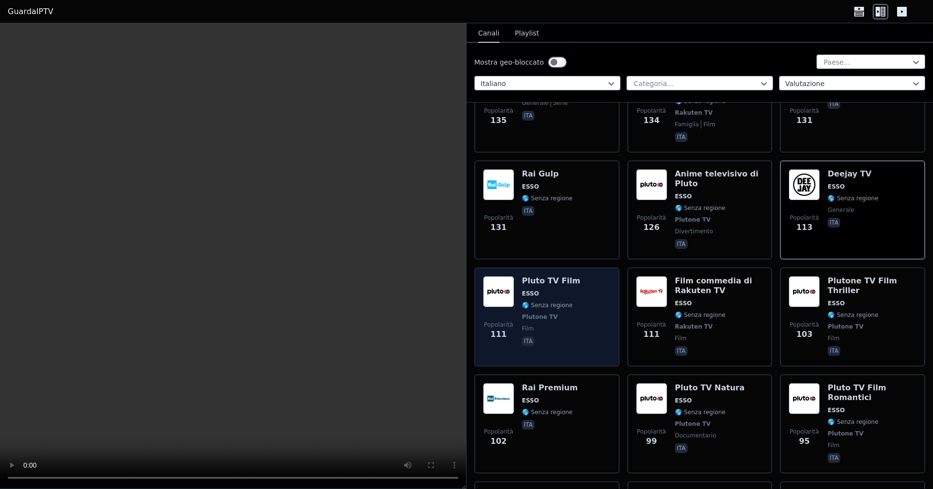
click at [537, 313] on font "Plutone TV" at bounding box center [540, 316] width 36 height 7
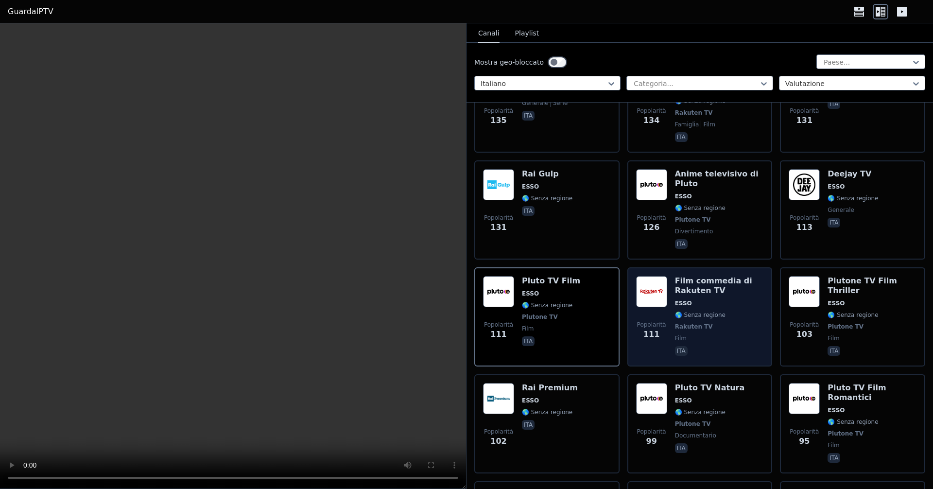
click at [700, 299] on span "ESSO" at bounding box center [719, 303] width 89 height 8
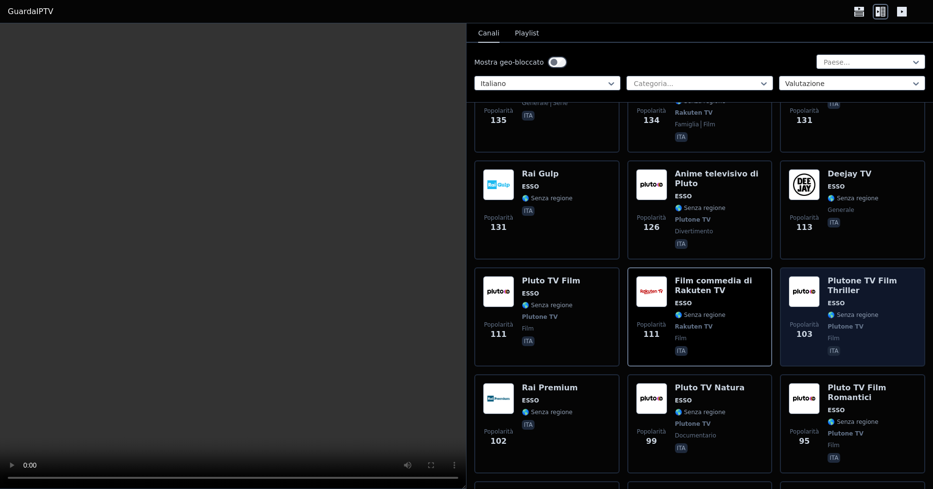
click at [848, 323] on font "Plutone TV" at bounding box center [845, 326] width 36 height 7
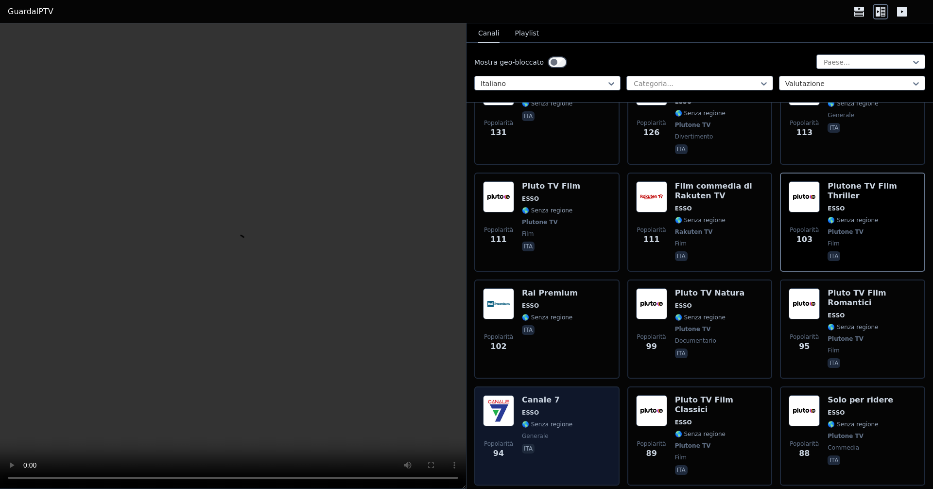
scroll to position [1069, 0]
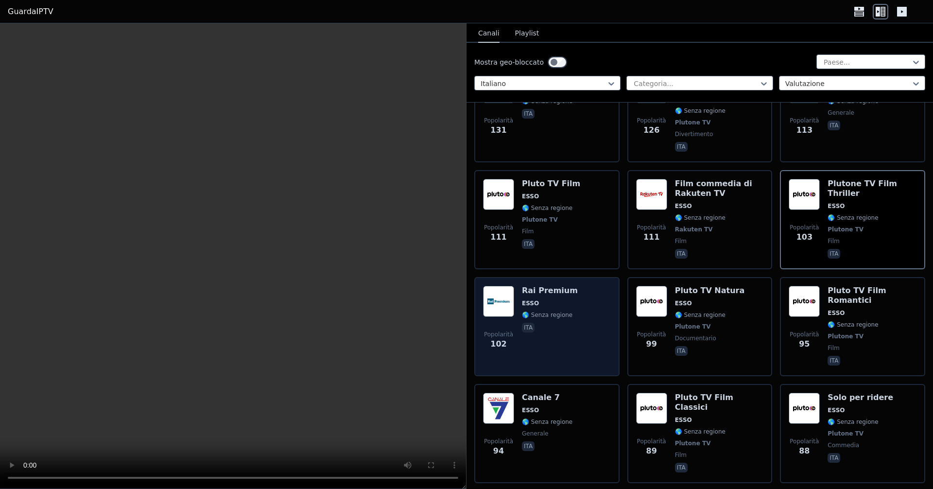
click at [541, 301] on div "Rai Premium ESSO 🌎 Senza regione ita" at bounding box center [550, 327] width 56 height 82
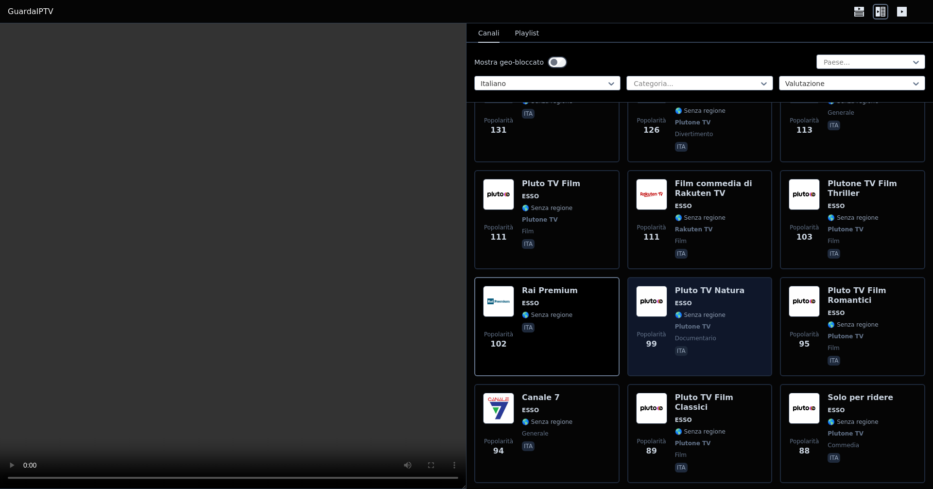
click at [709, 323] on span "Plutone TV" at bounding box center [710, 327] width 70 height 8
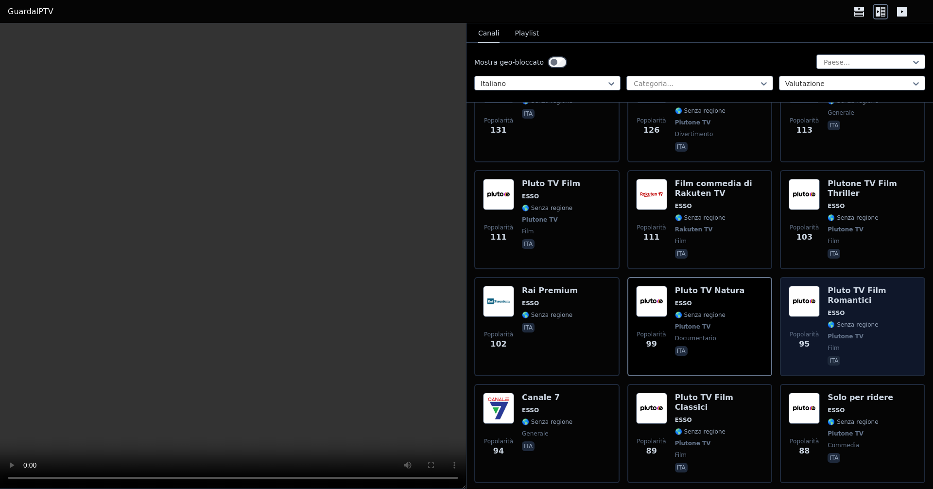
click at [870, 309] on span "ESSO" at bounding box center [871, 313] width 89 height 8
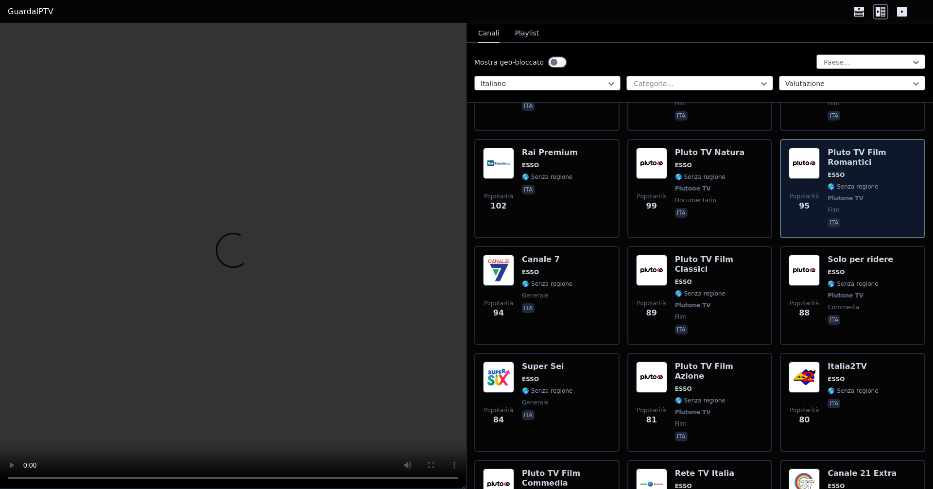
scroll to position [1215, 0]
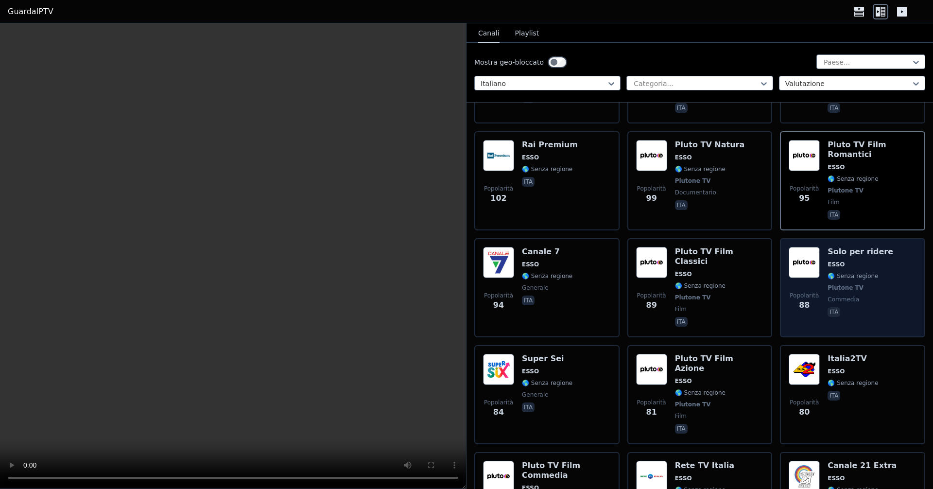
click at [857, 273] on font "🌎 Senza regione" at bounding box center [852, 276] width 51 height 7
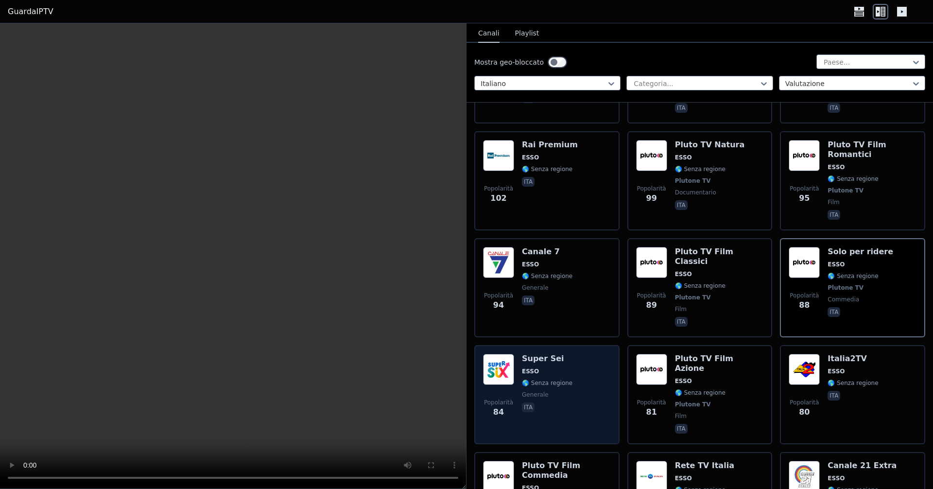
click at [548, 379] on font "🌎 Senza regione" at bounding box center [547, 382] width 51 height 7
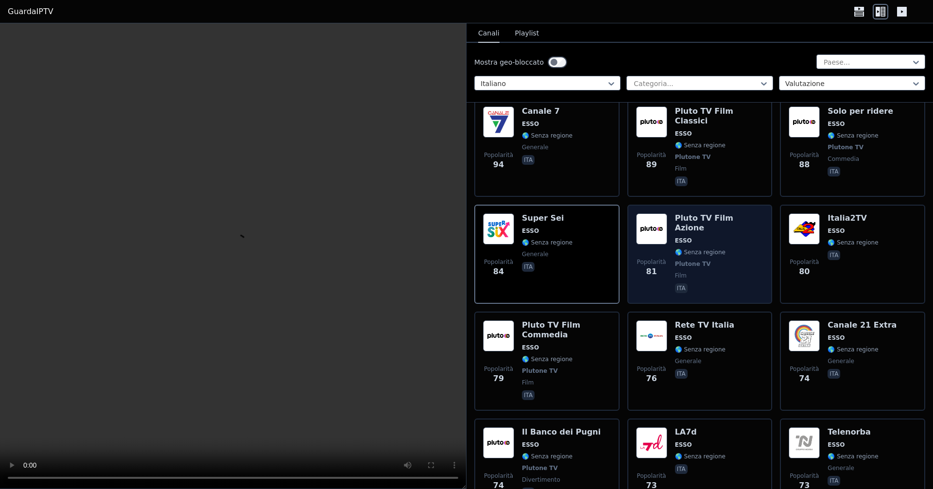
scroll to position [1409, 0]
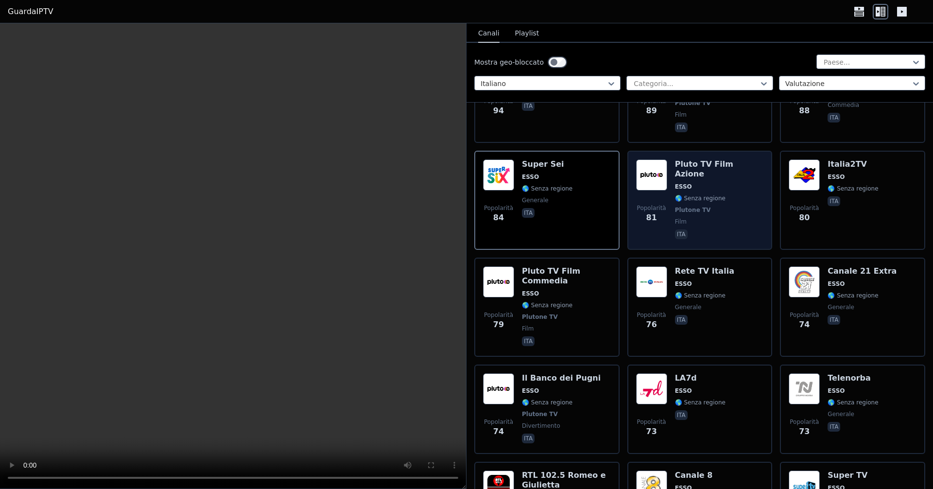
click at [693, 159] on div "Pluto TV Film Azione ESSO 🌎 Senza regione Plutone TV film ita" at bounding box center [719, 200] width 89 height 82
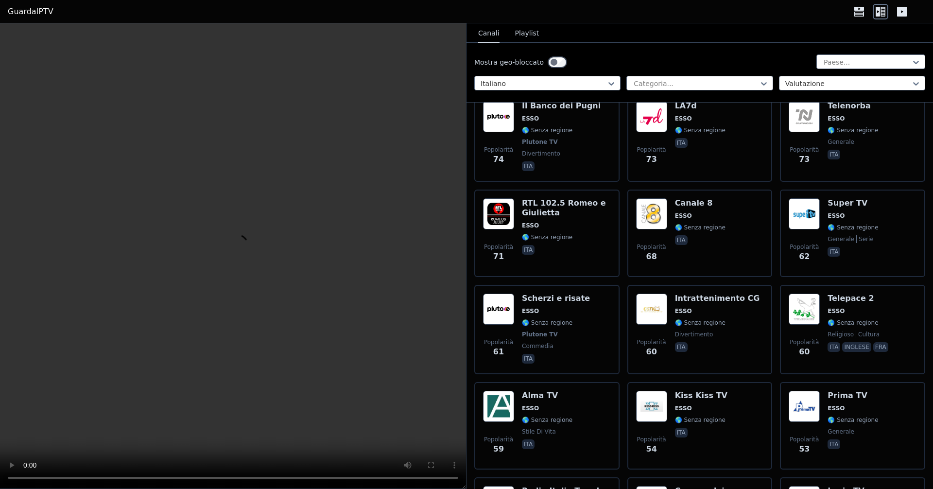
scroll to position [1749, 0]
